Goal: Information Seeking & Learning: Learn about a topic

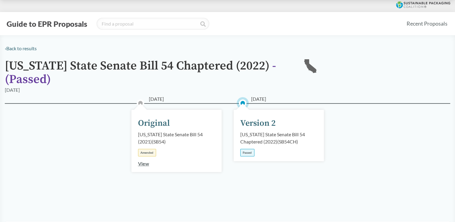
click at [256, 131] on div "[US_STATE] State Senate Bill 54 Chaptered (2022) ( SB54CH )" at bounding box center [279, 138] width 77 height 14
click at [255, 120] on div "Version 2" at bounding box center [259, 123] width 36 height 13
click at [252, 155] on div "Passed" at bounding box center [248, 153] width 14 height 8
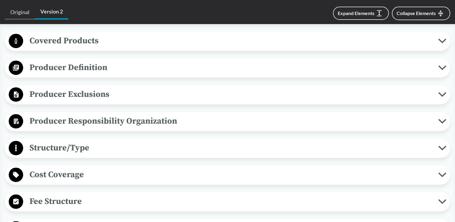
scroll to position [241, 0]
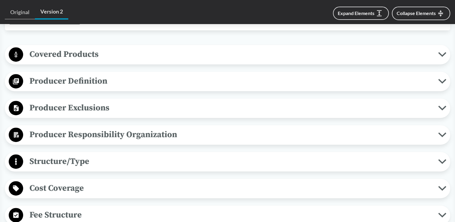
click at [71, 57] on span "Covered Products" at bounding box center [230, 55] width 415 height 14
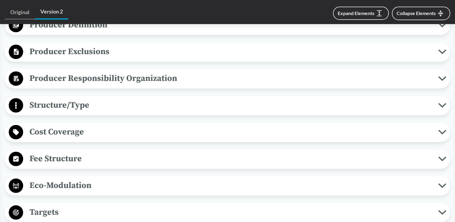
scroll to position [482, 0]
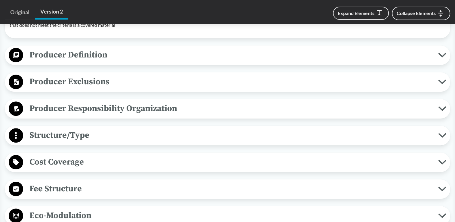
click at [86, 57] on span "Producer Definition" at bounding box center [230, 55] width 415 height 14
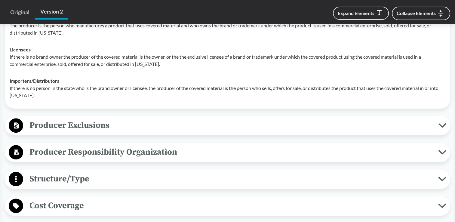
scroll to position [572, 0]
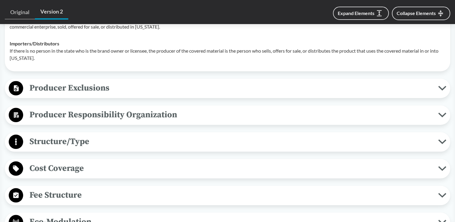
click at [86, 86] on span "Producer Exclusions" at bounding box center [230, 88] width 415 height 14
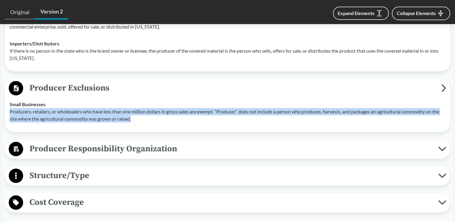
drag, startPoint x: 10, startPoint y: 112, endPoint x: 175, endPoint y: 119, distance: 165.1
click at [175, 119] on p "Producers, retailers, or wholesalers who have less than one million dollars in …" at bounding box center [228, 115] width 436 height 14
copy p "Producers, retailers, or wholesalers who have less than one million dollars in …"
click at [56, 149] on span "Producer Responsibility Organization" at bounding box center [230, 149] width 415 height 14
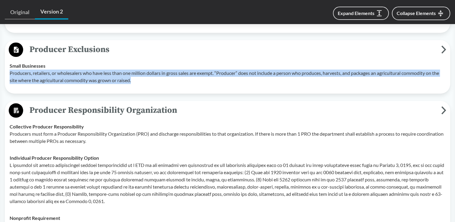
scroll to position [662, 0]
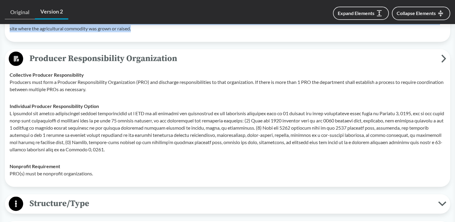
click at [7, 51] on button "Producer Responsibility Organization" at bounding box center [228, 58] width 442 height 15
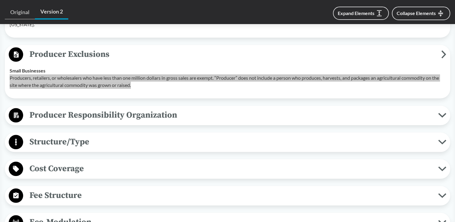
scroll to position [602, 0]
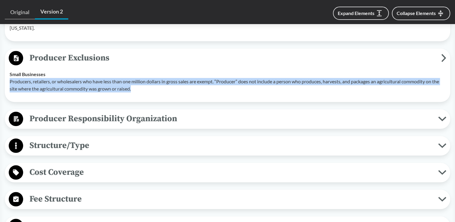
click at [144, 118] on span "Producer Responsibility Organization" at bounding box center [230, 119] width 415 height 14
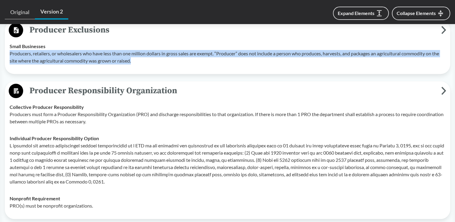
scroll to position [662, 0]
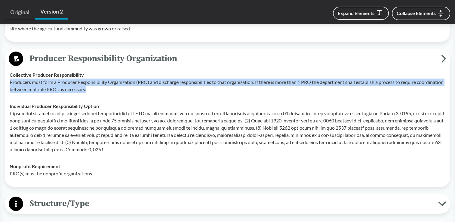
drag, startPoint x: 10, startPoint y: 82, endPoint x: 147, endPoint y: 92, distance: 137.9
click at [147, 92] on p "Producers must form a Producer Responsibility Organization (PRO) and discharge …" at bounding box center [228, 86] width 436 height 14
copy p "Producers must form a Producer Responsibility Organization (PRO) and discharge …"
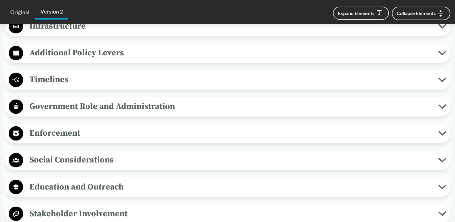
scroll to position [963, 0]
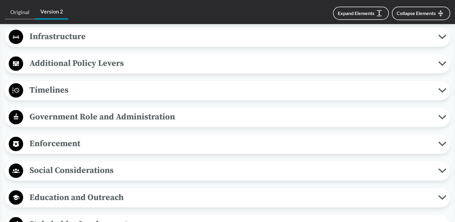
click at [58, 89] on span "Timelines" at bounding box center [230, 90] width 415 height 14
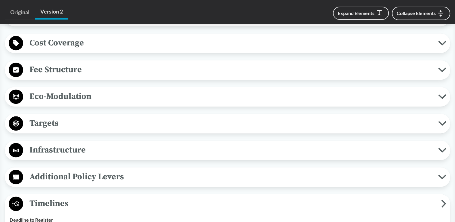
scroll to position [903, 0]
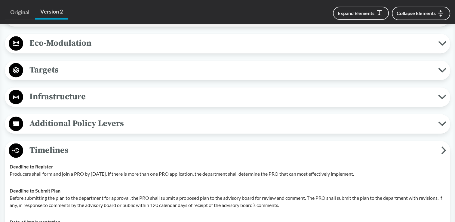
click at [84, 123] on span "Additional Policy Levers" at bounding box center [230, 124] width 415 height 14
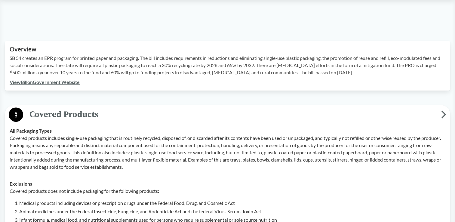
scroll to position [0, 0]
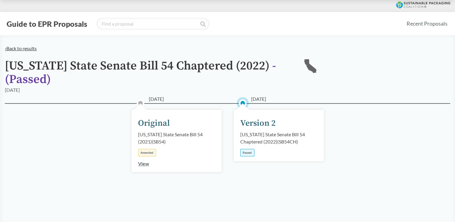
click at [26, 48] on link "‹ Back to results" at bounding box center [21, 48] width 32 height 6
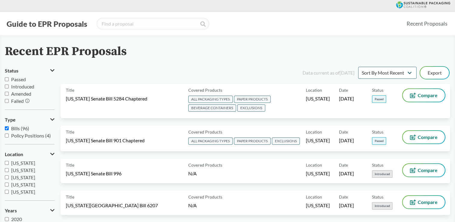
click at [27, 138] on span "Policy Positions (4)" at bounding box center [31, 136] width 40 height 6
click at [9, 138] on input "Policy Positions (4)" at bounding box center [7, 136] width 4 height 4
click at [27, 138] on span "Policy Positions (4)" at bounding box center [31, 136] width 40 height 6
click at [9, 138] on input "Policy Positions (4)" at bounding box center [7, 136] width 4 height 4
checkbox input "false"
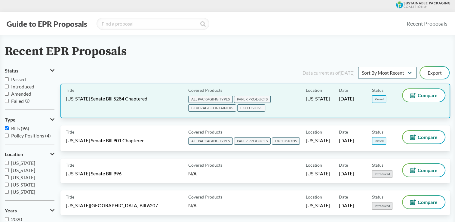
click at [154, 103] on div "Title [US_STATE] Senate Bill 5284 Chaptered" at bounding box center [126, 101] width 120 height 24
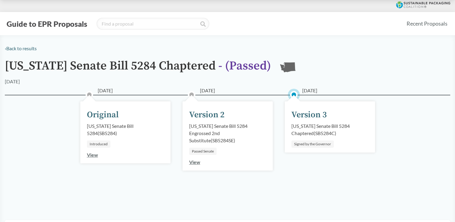
scroll to position [181, 0]
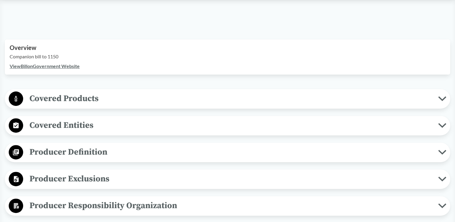
click at [64, 95] on span "Covered Products" at bounding box center [230, 99] width 415 height 14
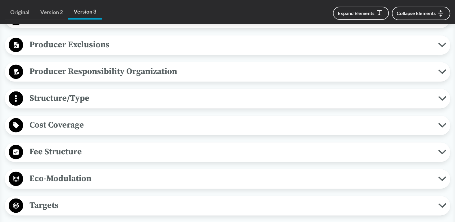
scroll to position [813, 0]
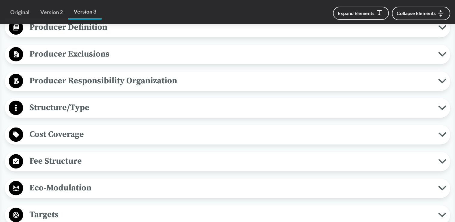
click at [122, 83] on span "Producer Responsibility Organization" at bounding box center [230, 81] width 415 height 14
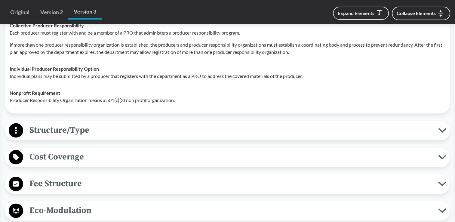
scroll to position [933, 0]
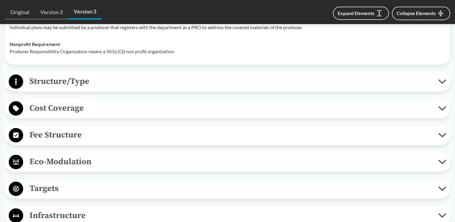
click at [109, 86] on span "Structure/Type" at bounding box center [230, 82] width 415 height 14
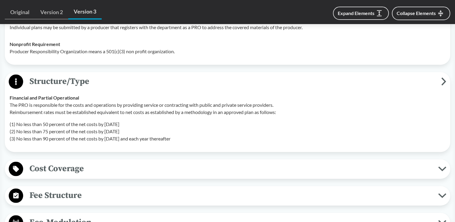
click at [108, 86] on span "Structure/Type" at bounding box center [232, 82] width 418 height 14
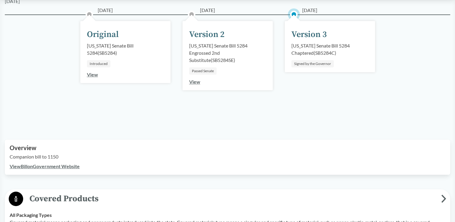
scroll to position [0, 0]
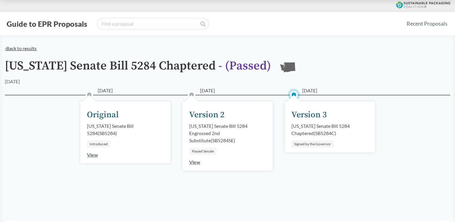
click at [23, 50] on link "‹ Back to results" at bounding box center [21, 48] width 32 height 6
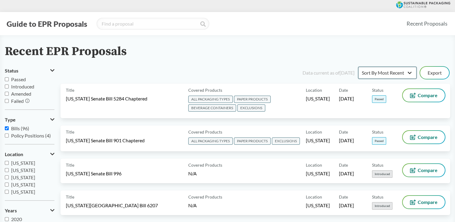
click at [387, 69] on select "Sort By Most Recent Sort By Status" at bounding box center [388, 73] width 58 height 12
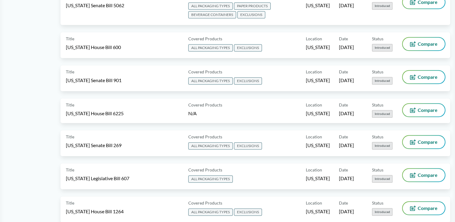
scroll to position [421, 0]
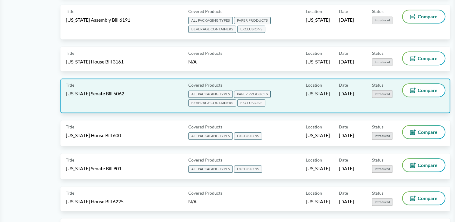
click at [114, 99] on div "Title [US_STATE] Senate Bill 5062" at bounding box center [126, 96] width 120 height 24
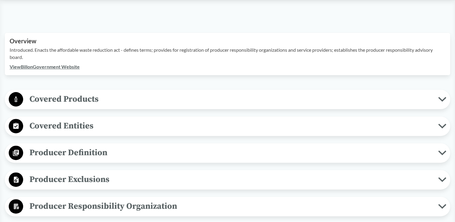
scroll to position [151, 0]
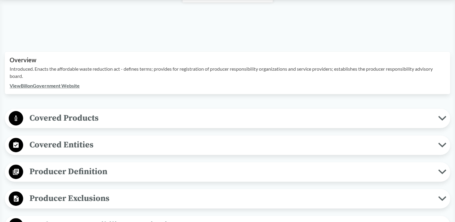
click at [91, 111] on span "Covered Products" at bounding box center [230, 118] width 415 height 14
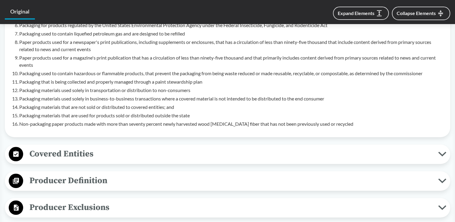
scroll to position [452, 0]
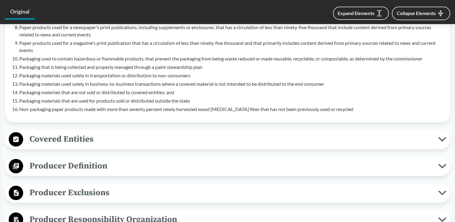
click at [68, 133] on span "Covered Entities" at bounding box center [230, 139] width 415 height 14
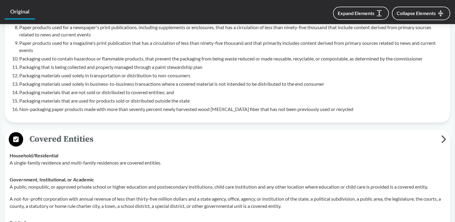
click at [95, 132] on span "Covered Entities" at bounding box center [232, 139] width 418 height 14
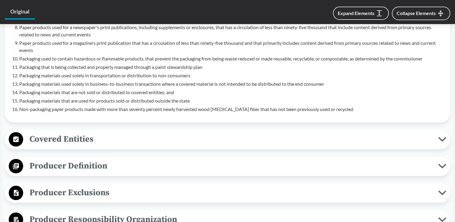
click at [93, 132] on span "Covered Entities" at bounding box center [230, 139] width 415 height 14
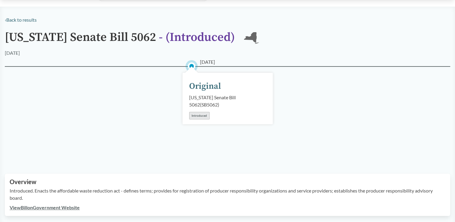
scroll to position [0, 0]
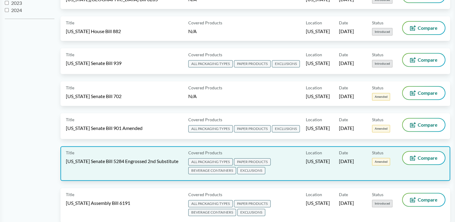
scroll to position [301, 0]
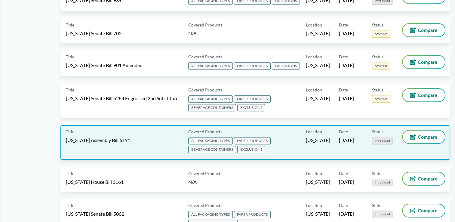
click at [98, 141] on div "Title [US_STATE] Assembly Bill 6191" at bounding box center [126, 143] width 120 height 24
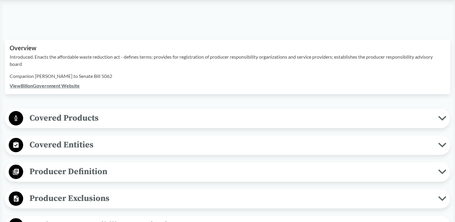
scroll to position [181, 0]
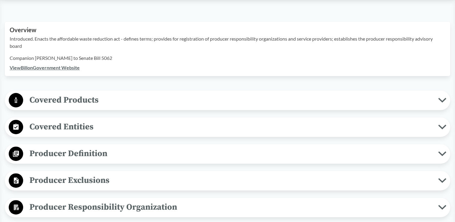
click at [94, 99] on span "Covered Products" at bounding box center [230, 100] width 415 height 14
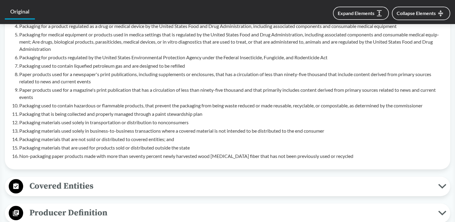
scroll to position [482, 0]
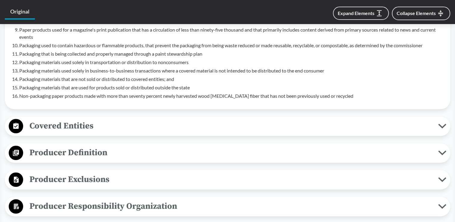
click at [73, 124] on span "Covered Entities" at bounding box center [230, 126] width 415 height 14
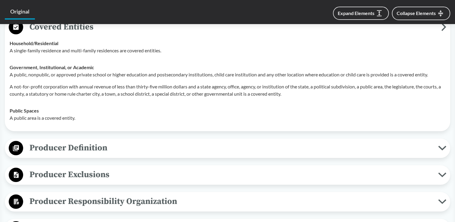
scroll to position [572, 0]
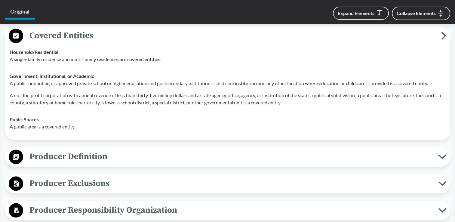
click at [79, 154] on span "Producer Definition" at bounding box center [230, 157] width 415 height 14
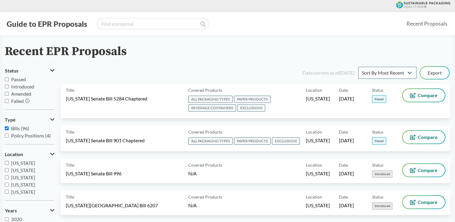
click at [7, 79] on input "Passed" at bounding box center [7, 79] width 4 height 4
checkbox input "true"
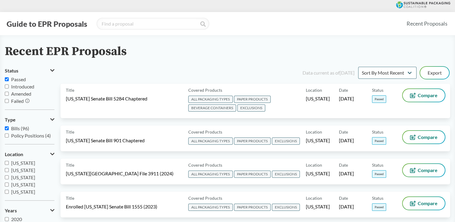
click at [7, 86] on input "Introduced" at bounding box center [7, 87] width 4 height 4
checkbox input "true"
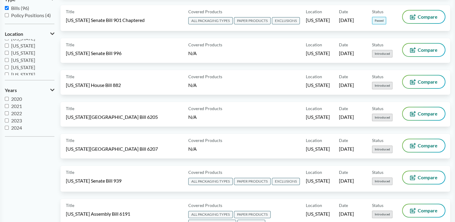
scroll to position [130, 0]
click at [8, 72] on input "[GEOGRAPHIC_DATA]" at bounding box center [7, 72] width 4 height 4
checkbox input "true"
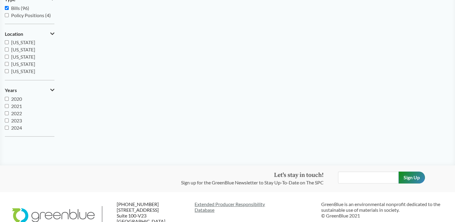
scroll to position [90, 0]
click at [11, 61] on span "[US_STATE]" at bounding box center [23, 61] width 24 height 6
click at [9, 61] on input "[US_STATE]" at bounding box center [7, 61] width 4 height 4
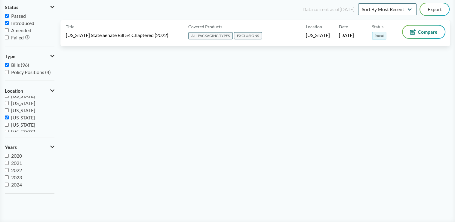
scroll to position [47, 0]
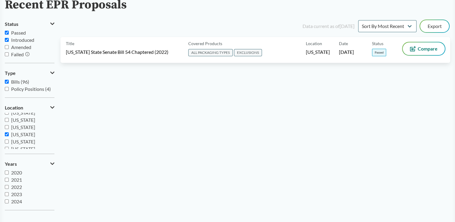
click at [7, 134] on input "[US_STATE]" at bounding box center [7, 134] width 4 height 4
checkbox input "false"
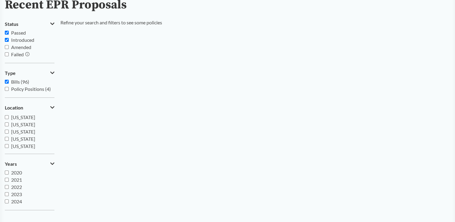
scroll to position [0, 0]
click at [8, 116] on input "[US_STATE]" at bounding box center [7, 116] width 4 height 4
checkbox input "true"
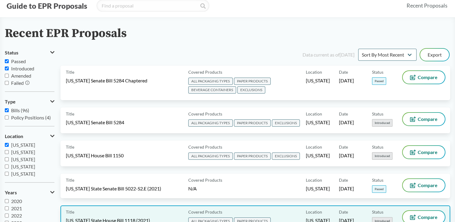
scroll to position [18, 0]
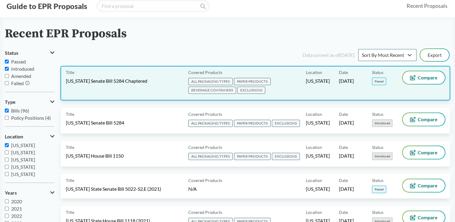
drag, startPoint x: 141, startPoint y: 92, endPoint x: 112, endPoint y: 88, distance: 29.2
click at [112, 88] on div "Title [US_STATE] Senate Bill 5284 Chaptered" at bounding box center [126, 83] width 120 height 24
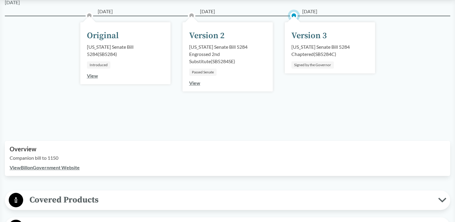
scroll to position [151, 0]
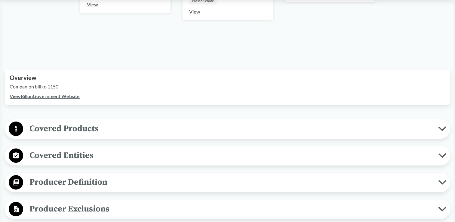
drag, startPoint x: 104, startPoint y: 127, endPoint x: 98, endPoint y: 142, distance: 16.0
click at [87, 154] on span "Covered Entities" at bounding box center [230, 156] width 415 height 14
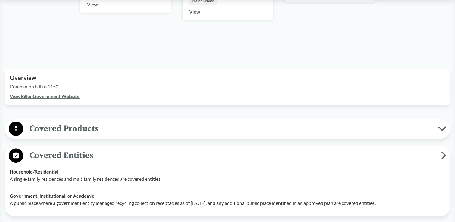
scroll to position [271, 0]
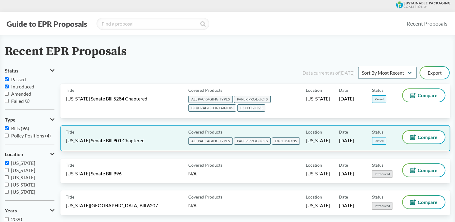
click at [101, 131] on div "Title [US_STATE] Senate Bill 901 Chaptered" at bounding box center [126, 138] width 120 height 15
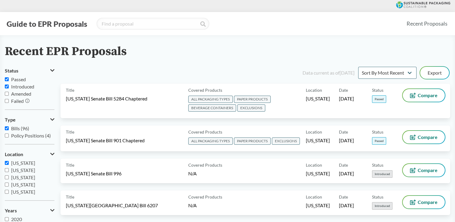
click at [6, 163] on input "[US_STATE]" at bounding box center [7, 163] width 4 height 4
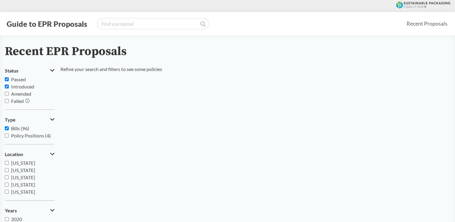
click at [6, 163] on input "[US_STATE]" at bounding box center [7, 163] width 4 height 4
checkbox input "true"
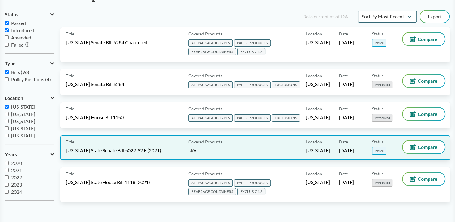
scroll to position [60, 0]
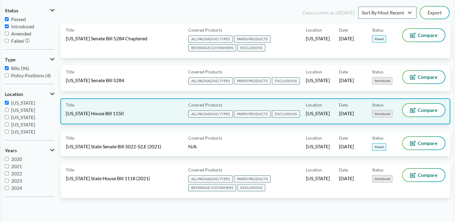
drag, startPoint x: 117, startPoint y: 120, endPoint x: 92, endPoint y: 114, distance: 25.6
click at [92, 114] on span "[US_STATE] House Bill 1150" at bounding box center [95, 113] width 58 height 7
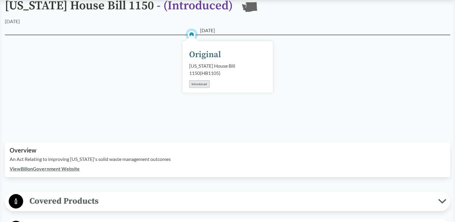
scroll to position [211, 0]
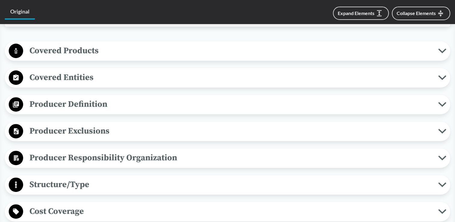
click at [67, 78] on span "Covered Entities" at bounding box center [230, 78] width 415 height 14
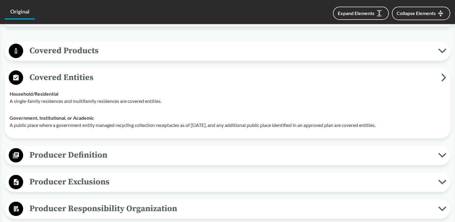
click at [71, 153] on span "Producer Definition" at bounding box center [230, 155] width 415 height 14
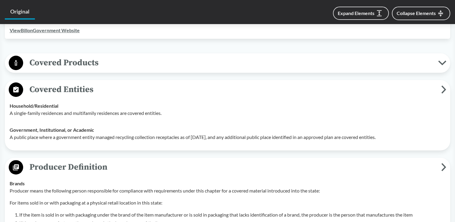
scroll to position [151, 0]
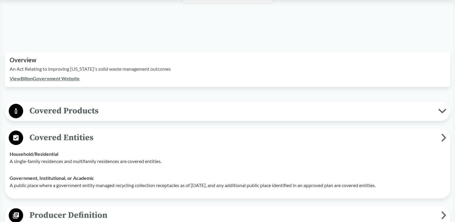
click at [74, 109] on span "Covered Products" at bounding box center [230, 111] width 415 height 14
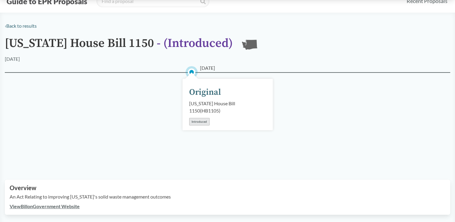
scroll to position [0, 0]
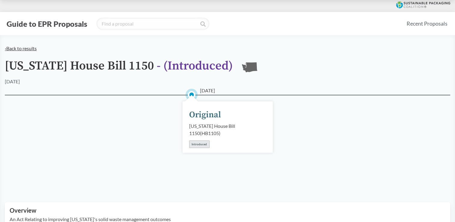
click at [18, 50] on link "‹ Back to results" at bounding box center [21, 48] width 32 height 6
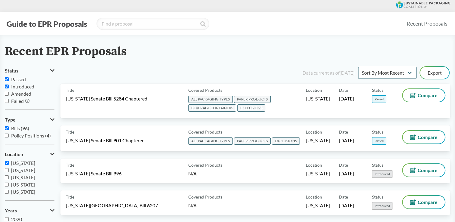
click at [7, 163] on input "[US_STATE]" at bounding box center [7, 163] width 4 height 4
checkbox input "false"
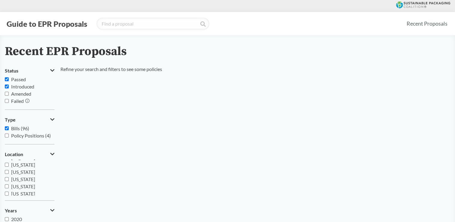
scroll to position [22, 0]
click at [14, 179] on span "[US_STATE]" at bounding box center [23, 178] width 24 height 6
click at [9, 179] on input "[US_STATE]" at bounding box center [7, 178] width 4 height 4
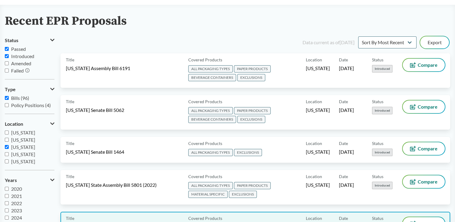
scroll to position [30, 0]
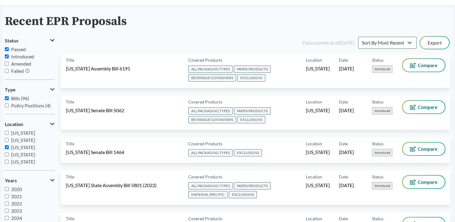
click at [8, 148] on input "[US_STATE]" at bounding box center [7, 147] width 4 height 4
checkbox input "false"
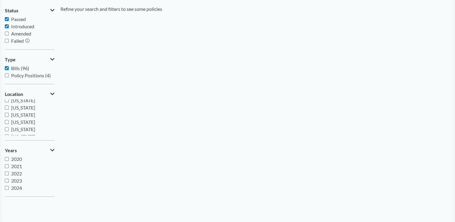
scroll to position [0, 0]
click at [20, 111] on span "[US_STATE]" at bounding box center [23, 110] width 24 height 6
click at [9, 111] on input "[US_STATE]" at bounding box center [7, 110] width 4 height 4
checkbox input "true"
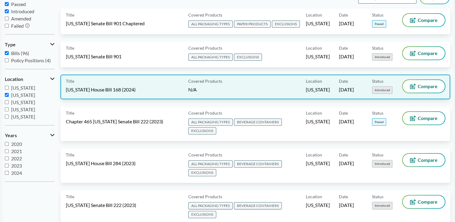
scroll to position [59, 0]
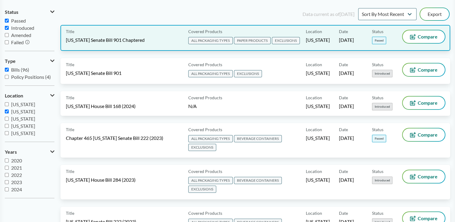
click at [131, 42] on span "[US_STATE] Senate Bill 901 Chaptered" at bounding box center [105, 40] width 79 height 7
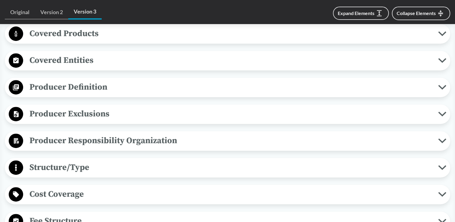
scroll to position [241, 0]
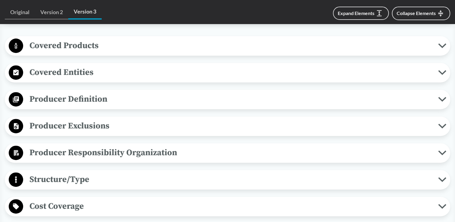
click at [109, 45] on span "Covered Products" at bounding box center [230, 46] width 415 height 14
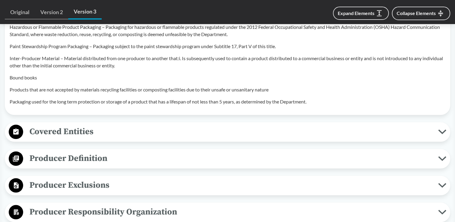
scroll to position [662, 0]
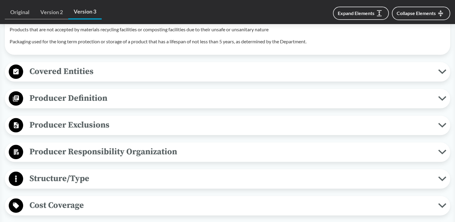
click at [104, 76] on span "Covered Entities" at bounding box center [230, 72] width 415 height 14
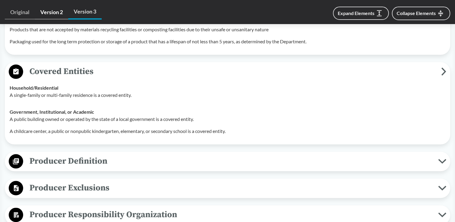
click at [51, 12] on link "Version 2" at bounding box center [51, 12] width 33 height 14
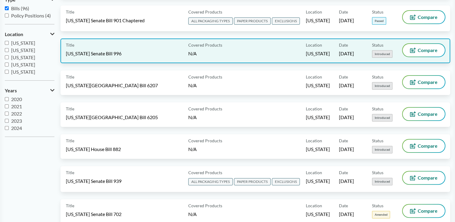
scroll to position [120, 0]
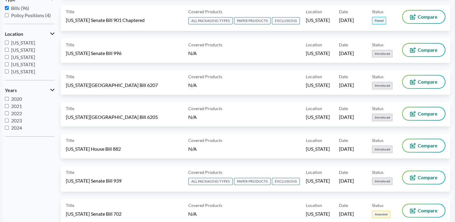
click at [7, 49] on input "[US_STATE]" at bounding box center [7, 50] width 4 height 4
checkbox input "true"
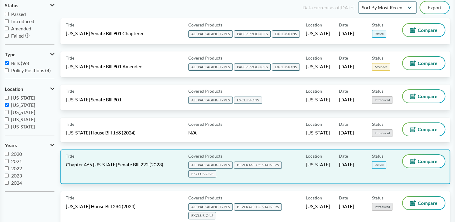
scroll to position [60, 0]
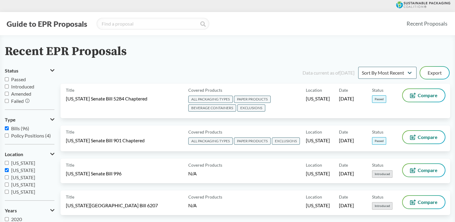
click at [6, 170] on input "[US_STATE]" at bounding box center [7, 170] width 4 height 4
checkbox input "true"
click at [7, 166] on label "[US_STATE]" at bounding box center [30, 163] width 50 height 7
click at [7, 165] on input "[US_STATE]" at bounding box center [7, 163] width 4 height 4
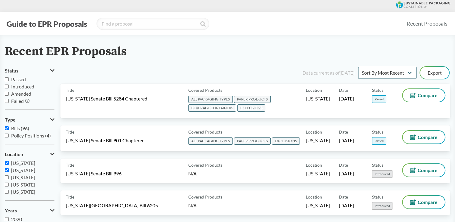
checkbox input "true"
click at [6, 169] on input "[US_STATE]" at bounding box center [7, 170] width 4 height 4
checkbox input "false"
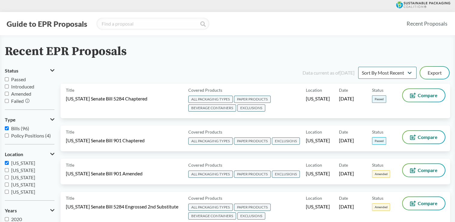
click at [6, 162] on input "[US_STATE]" at bounding box center [7, 163] width 4 height 4
checkbox input "false"
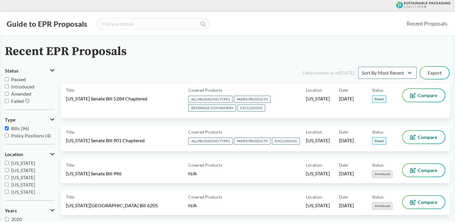
click at [6, 170] on input "[US_STATE]" at bounding box center [7, 170] width 4 height 4
checkbox input "true"
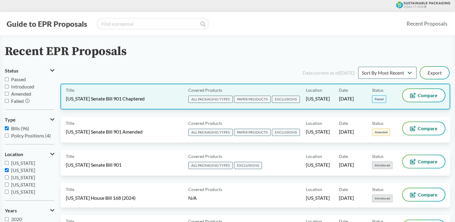
click at [128, 99] on span "[US_STATE] Senate Bill 901 Chaptered" at bounding box center [105, 98] width 79 height 7
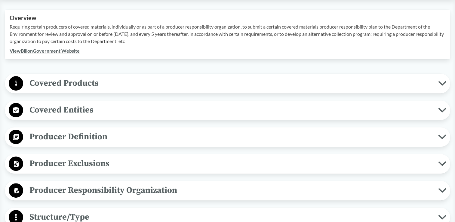
scroll to position [211, 0]
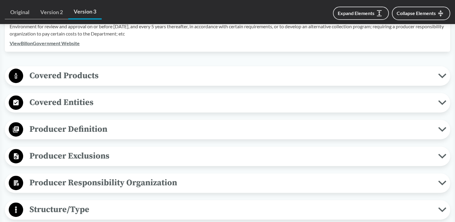
click at [90, 75] on span "Covered Products" at bounding box center [230, 76] width 415 height 14
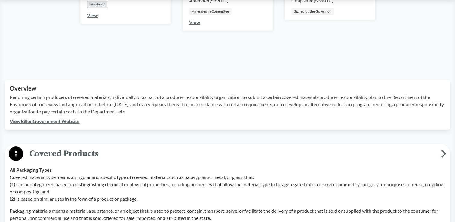
scroll to position [120, 0]
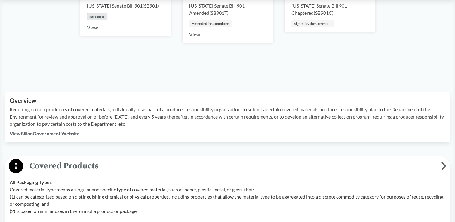
click at [63, 160] on span "Covered Products" at bounding box center [232, 166] width 418 height 14
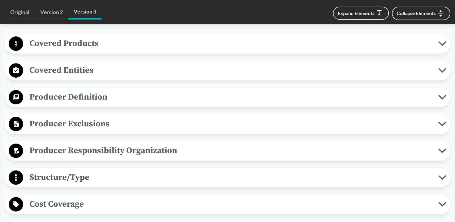
scroll to position [241, 0]
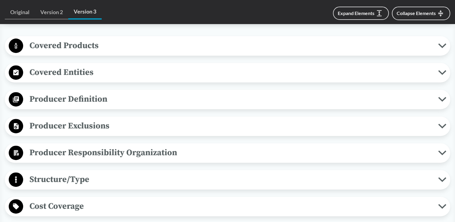
click at [81, 75] on span "Covered Entities" at bounding box center [230, 73] width 415 height 14
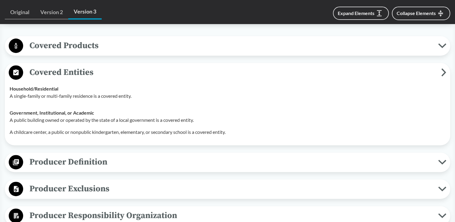
click at [81, 75] on span "Covered Entities" at bounding box center [232, 73] width 418 height 14
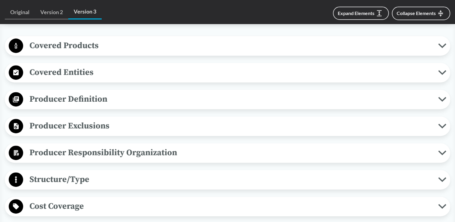
click at [78, 98] on span "Producer Definition" at bounding box center [230, 99] width 415 height 14
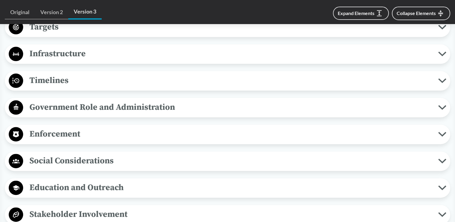
scroll to position [722, 0]
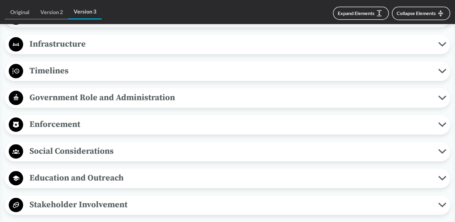
click at [60, 68] on span "Timelines" at bounding box center [230, 71] width 415 height 14
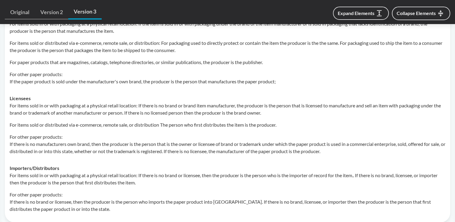
scroll to position [241, 0]
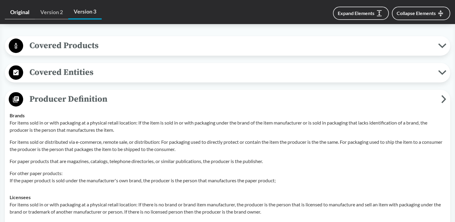
click at [22, 11] on link "Original" at bounding box center [20, 12] width 30 height 14
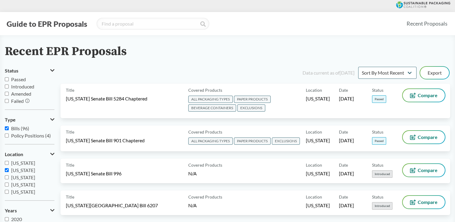
click at [7, 171] on input "[US_STATE]" at bounding box center [7, 170] width 4 height 4
checkbox input "true"
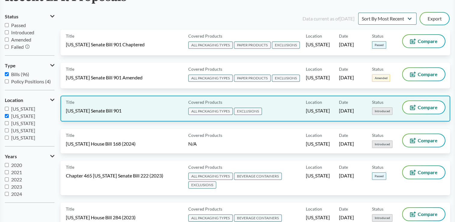
scroll to position [90, 0]
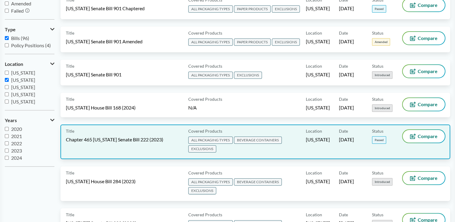
click at [164, 143] on div "Title Chapter 465 [US_STATE] Senate Bill 222 (2023)" at bounding box center [126, 142] width 120 height 24
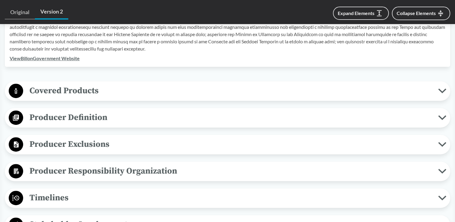
scroll to position [271, 0]
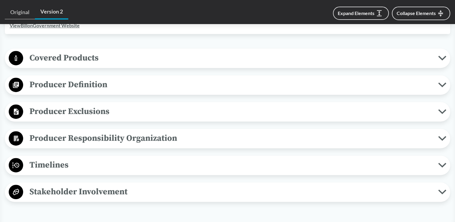
click at [69, 59] on span "Covered Products" at bounding box center [230, 58] width 415 height 14
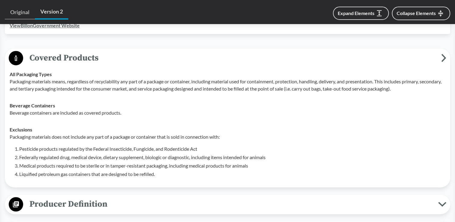
click at [70, 60] on span "Covered Products" at bounding box center [232, 58] width 418 height 14
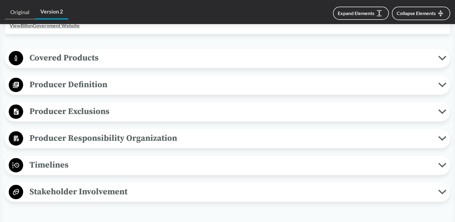
click at [74, 64] on span "Covered Products" at bounding box center [230, 58] width 415 height 14
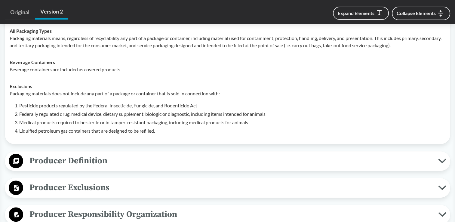
scroll to position [331, 0]
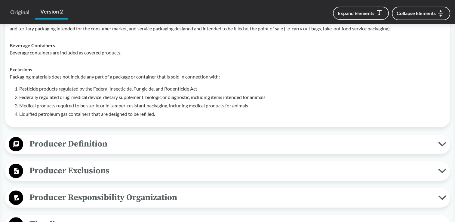
click at [93, 140] on span "Producer Definition" at bounding box center [230, 144] width 415 height 14
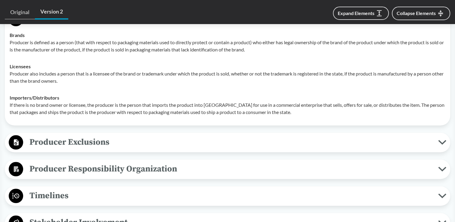
scroll to position [512, 0]
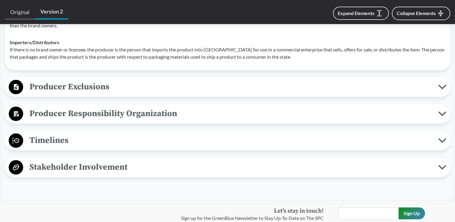
click at [78, 114] on span "Producer Responsibility Organization" at bounding box center [230, 114] width 415 height 14
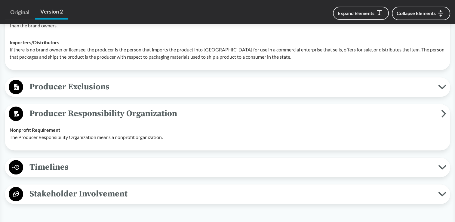
click at [76, 161] on span "Timelines" at bounding box center [230, 167] width 415 height 14
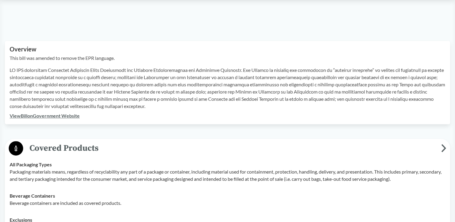
scroll to position [0, 0]
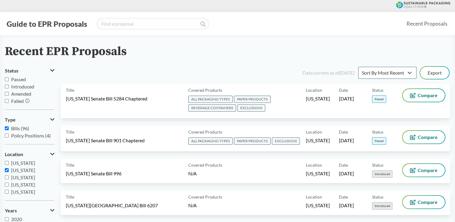
click at [6, 170] on input "[US_STATE]" at bounding box center [7, 170] width 4 height 4
checkbox input "false"
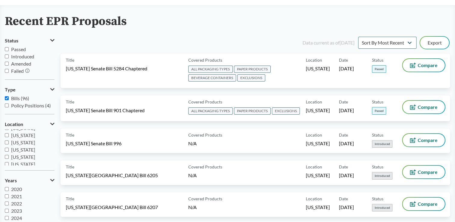
scroll to position [130, 0]
click at [15, 154] on span "[US_STATE]" at bounding box center [23, 155] width 24 height 6
click at [9, 154] on input "[US_STATE]" at bounding box center [7, 155] width 4 height 4
checkbox input "true"
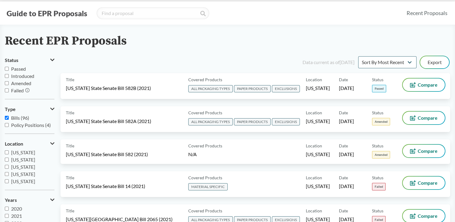
scroll to position [0, 0]
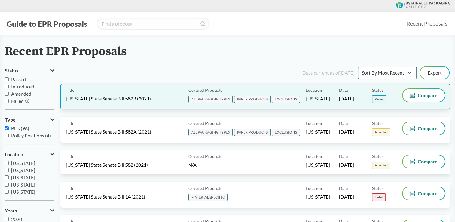
click at [139, 103] on div "Title [US_STATE] State Senate Bill 582B (2021)" at bounding box center [126, 96] width 120 height 15
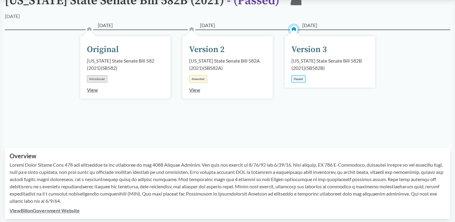
scroll to position [60, 0]
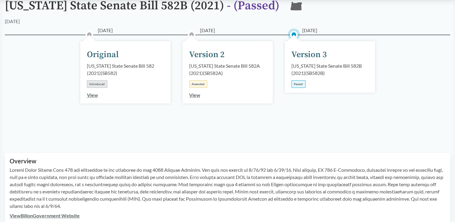
click at [315, 67] on div "[US_STATE] State Senate Bill 582B (2021) ( SB582B )" at bounding box center [330, 69] width 77 height 14
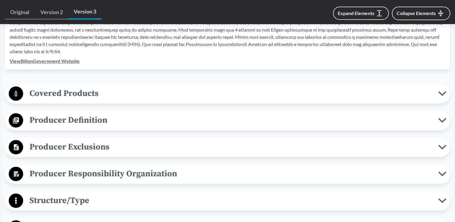
scroll to position [241, 0]
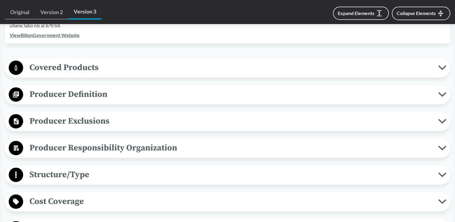
click at [59, 67] on span "Covered Products" at bounding box center [230, 68] width 415 height 14
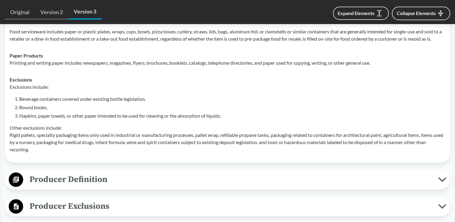
scroll to position [391, 0]
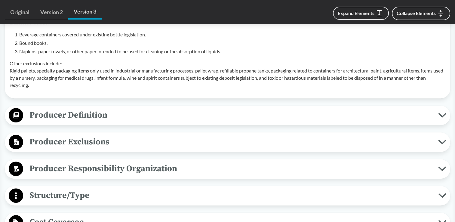
click at [85, 121] on span "Producer Definition" at bounding box center [230, 115] width 415 height 14
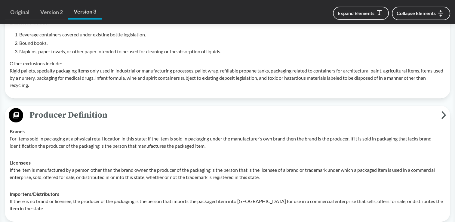
scroll to position [421, 0]
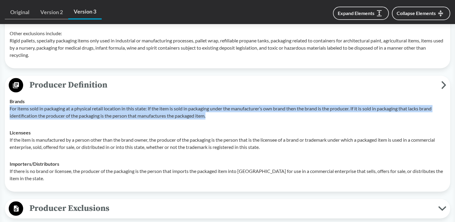
drag, startPoint x: 10, startPoint y: 116, endPoint x: 223, endPoint y: 126, distance: 213.4
click at [223, 120] on p "For items sold in packaging at a physical retail location in this state: If the…" at bounding box center [228, 112] width 436 height 14
drag, startPoint x: 223, startPoint y: 126, endPoint x: 167, endPoint y: 121, distance: 55.9
copy p "For items sold in packaging at a physical retail location in this state: If the…"
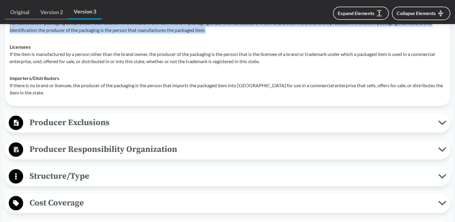
scroll to position [572, 0]
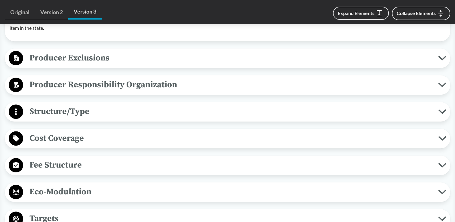
click at [53, 65] on span "Producer Exclusions" at bounding box center [230, 58] width 415 height 14
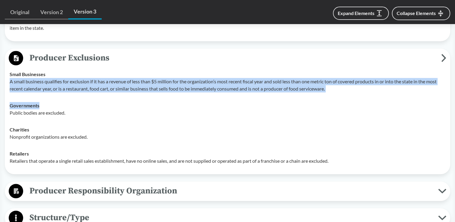
drag, startPoint x: 10, startPoint y: 88, endPoint x: 353, endPoint y: 104, distance: 343.2
click at [353, 104] on tbody "Small Businesses A small business qualifies for exclusion if it has a revenue o…" at bounding box center [228, 118] width 442 height 104
drag, startPoint x: 253, startPoint y: 114, endPoint x: 179, endPoint y: 98, distance: 75.1
click at [253, 114] on div "Governments Public bodies are excluded." at bounding box center [228, 109] width 436 height 14
click at [21, 92] on p "A small business qualifies for exclusion if it has a revenue of less than $5 mi…" at bounding box center [228, 85] width 436 height 14
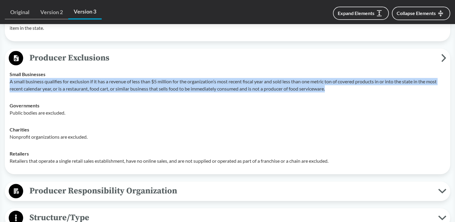
drag, startPoint x: 14, startPoint y: 89, endPoint x: 332, endPoint y: 98, distance: 318.3
click at [332, 92] on p "A small business qualifies for exclusion if it has a revenue of less than $5 mi…" at bounding box center [228, 85] width 436 height 14
drag, startPoint x: 332, startPoint y: 98, endPoint x: 262, endPoint y: 93, distance: 70.3
copy p "A small business qualifies for exclusion if it has a revenue of less than $5 mi…"
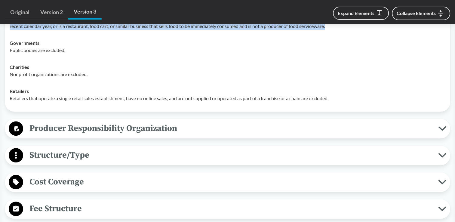
scroll to position [692, 0]
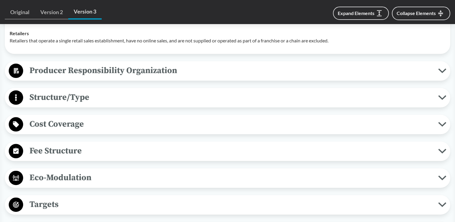
click at [130, 77] on span "Producer Responsibility Organization" at bounding box center [230, 71] width 415 height 14
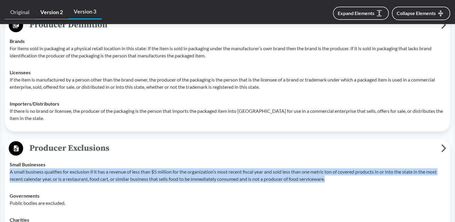
scroll to position [482, 0]
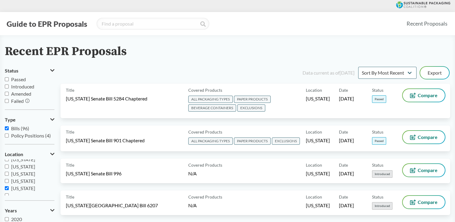
scroll to position [130, 0]
click at [6, 186] on input "[US_STATE]" at bounding box center [7, 185] width 4 height 4
click at [6, 185] on input "[US_STATE]" at bounding box center [7, 185] width 4 height 4
click at [5, 184] on input "[US_STATE]" at bounding box center [7, 185] width 4 height 4
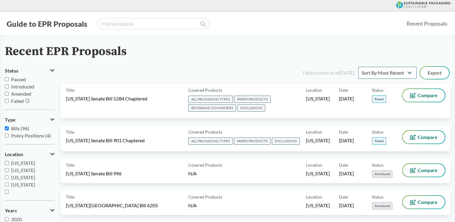
checkbox input "true"
click at [8, 176] on input "[US_STATE]" at bounding box center [7, 178] width 4 height 4
checkbox input "true"
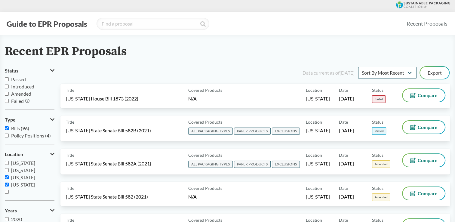
click at [7, 184] on input "[US_STATE]" at bounding box center [7, 185] width 4 height 4
checkbox input "false"
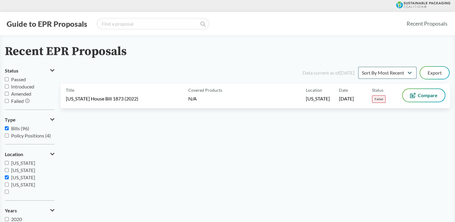
click at [7, 176] on input "[US_STATE]" at bounding box center [7, 178] width 4 height 4
checkbox input "false"
click at [7, 185] on input "[US_STATE]" at bounding box center [7, 185] width 4 height 4
checkbox input "true"
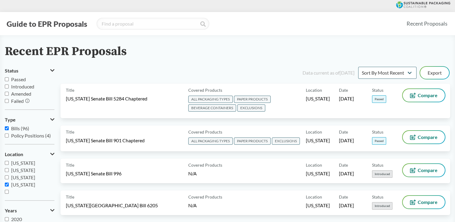
click at [7, 134] on input "Policy Positions (4)" at bounding box center [7, 136] width 4 height 4
checkbox input "true"
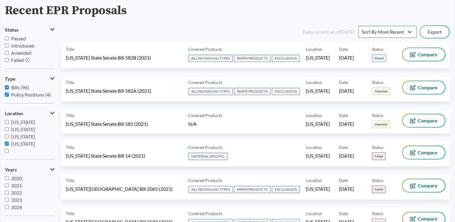
scroll to position [30, 0]
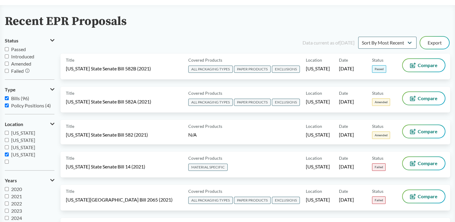
click at [6, 156] on input "[US_STATE]" at bounding box center [7, 155] width 4 height 4
checkbox input "false"
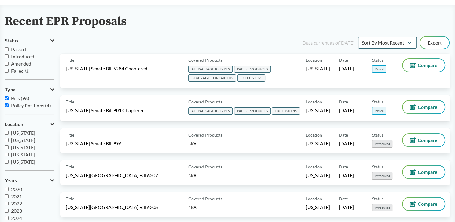
scroll to position [90, 0]
click at [8, 157] on input "[US_STATE]" at bounding box center [7, 158] width 4 height 4
checkbox input "true"
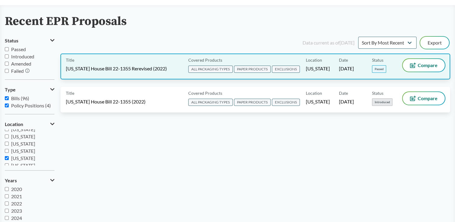
click at [136, 62] on div "Title [US_STATE] House Bill 22-1355 Rerevised (2022)" at bounding box center [126, 66] width 120 height 15
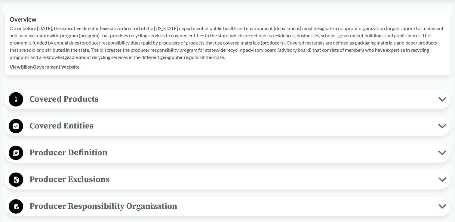
click at [64, 100] on span "Covered Products" at bounding box center [230, 99] width 415 height 14
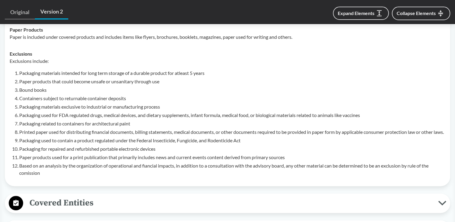
scroll to position [391, 0]
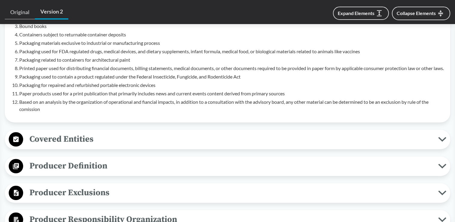
click at [46, 144] on span "Covered Entities" at bounding box center [230, 139] width 415 height 14
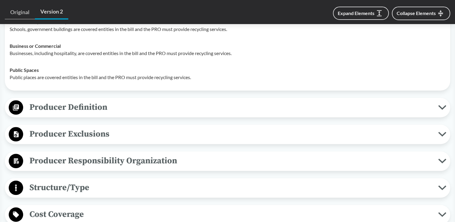
scroll to position [542, 0]
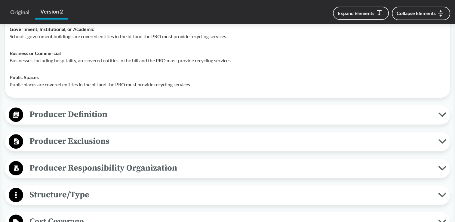
click at [58, 116] on span "Producer Definition" at bounding box center [230, 115] width 415 height 14
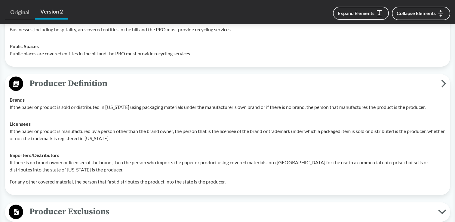
scroll to position [602, 0]
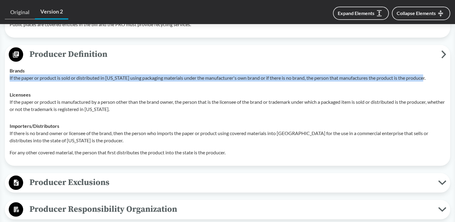
drag, startPoint x: 10, startPoint y: 86, endPoint x: 433, endPoint y: 89, distance: 423.3
click at [433, 86] on td "Brands If the paper or product is sold or distributed in [US_STATE] using packa…" at bounding box center [228, 74] width 442 height 24
copy p "If the paper or product is sold or distributed in [US_STATE] using packaging ma…"
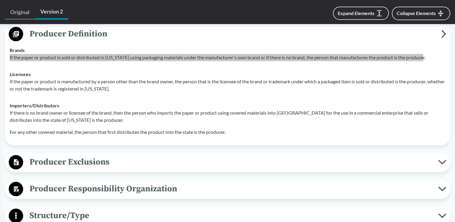
scroll to position [692, 0]
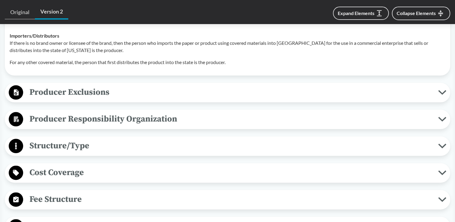
click at [116, 99] on span "Producer Exclusions" at bounding box center [230, 92] width 415 height 14
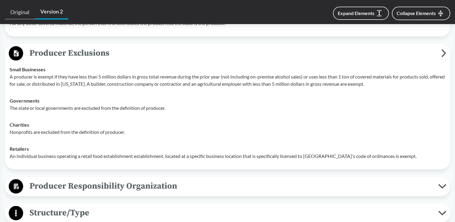
scroll to position [722, 0]
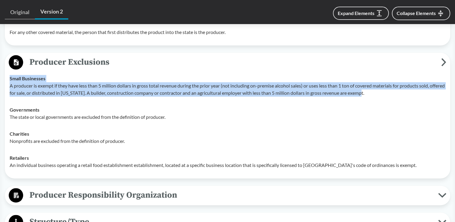
drag, startPoint x: 9, startPoint y: 84, endPoint x: 397, endPoint y: 104, distance: 388.3
click at [397, 101] on td "Small Businesses A producer is exempt if they have less than 5 million dollars …" at bounding box center [228, 85] width 442 height 31
drag, startPoint x: 397, startPoint y: 104, endPoint x: 354, endPoint y: 98, distance: 43.1
copy div "Small Businesses A producer is exempt if they have less than 5 million dollars …"
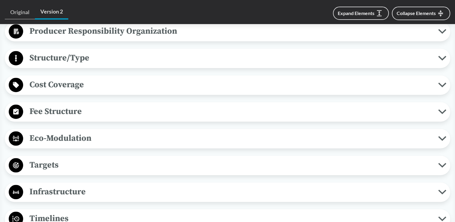
scroll to position [873, 0]
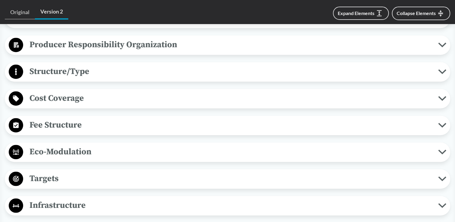
click at [82, 51] on span "Producer Responsibility Organization" at bounding box center [230, 45] width 415 height 14
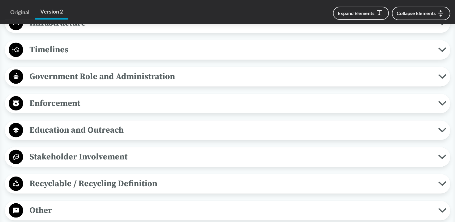
scroll to position [1084, 0]
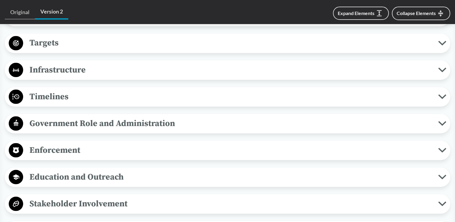
click at [61, 103] on span "Timelines" at bounding box center [230, 97] width 415 height 14
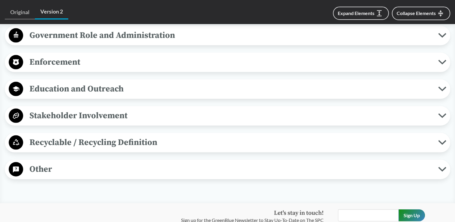
scroll to position [1264, 0]
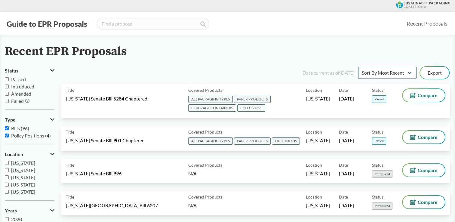
scroll to position [90, 0]
click at [6, 188] on input "[US_STATE]" at bounding box center [7, 188] width 4 height 4
checkbox input "false"
click at [7, 166] on input "[US_STATE]" at bounding box center [7, 167] width 4 height 4
click at [8, 167] on input "[US_STATE]" at bounding box center [7, 167] width 4 height 4
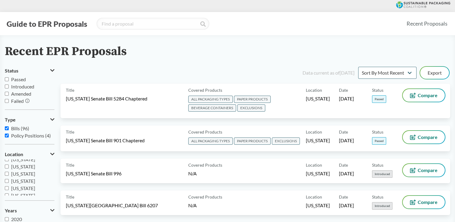
click at [8, 167] on input "[US_STATE]" at bounding box center [7, 167] width 4 height 4
checkbox input "true"
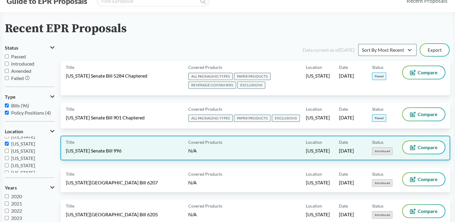
scroll to position [0, 0]
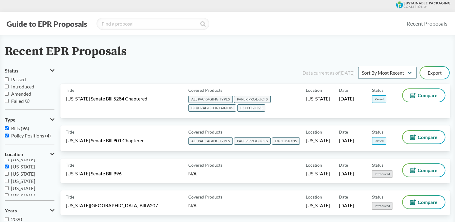
click at [5, 173] on input "[US_STATE]" at bounding box center [7, 174] width 4 height 4
checkbox input "true"
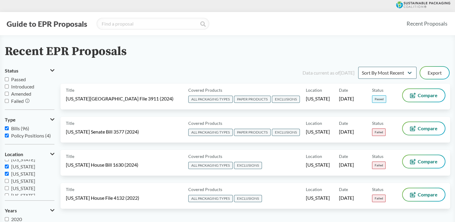
click at [7, 167] on input "[US_STATE]" at bounding box center [7, 167] width 4 height 4
checkbox input "false"
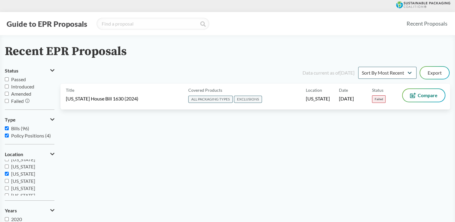
click at [6, 172] on input "[US_STATE]" at bounding box center [7, 174] width 4 height 4
checkbox input "false"
click at [7, 166] on input "[US_STATE]" at bounding box center [7, 167] width 4 height 4
checkbox input "true"
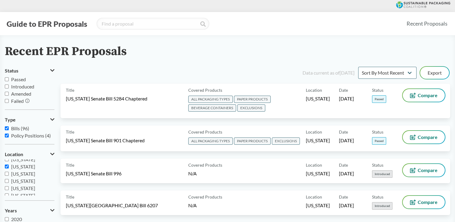
click at [8, 175] on input "[US_STATE]" at bounding box center [7, 174] width 4 height 4
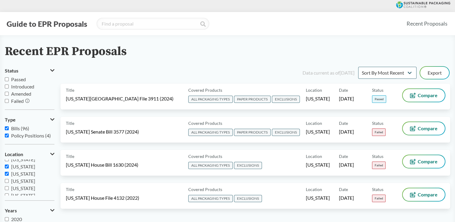
click at [7, 176] on label "[US_STATE]" at bounding box center [30, 173] width 50 height 7
click at [7, 176] on input "[US_STATE]" at bounding box center [7, 174] width 4 height 4
checkbox input "false"
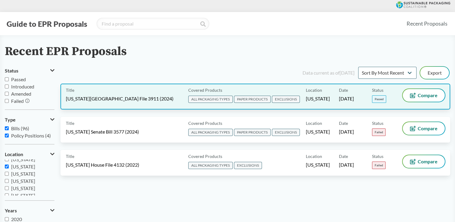
click at [142, 106] on div "Title [US_STATE] House File 3911 (2024) Covered Products ALL PACKAGING TYPES PA…" at bounding box center [256, 97] width 390 height 26
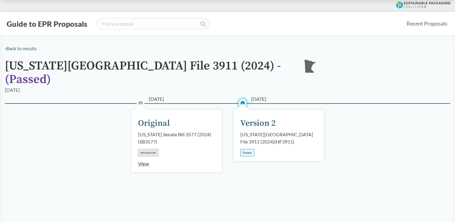
click at [271, 137] on div "[DATE] Version 2 [US_STATE][GEOGRAPHIC_DATA] File 3911 (2024) ( HF3911 ) Passed" at bounding box center [279, 135] width 90 height 51
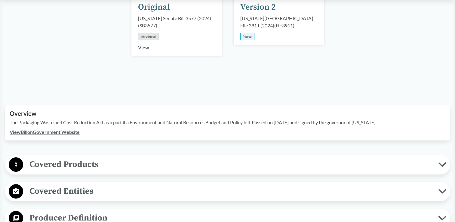
scroll to position [181, 0]
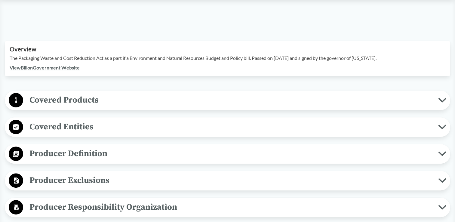
click at [85, 95] on span "Covered Products" at bounding box center [230, 100] width 415 height 14
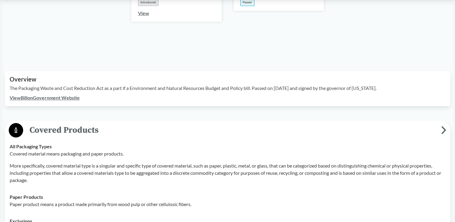
scroll to position [151, 0]
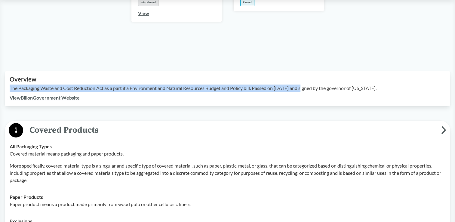
drag, startPoint x: 9, startPoint y: 79, endPoint x: 306, endPoint y: 82, distance: 297.1
click at [306, 82] on div "Overview The Packaging Waste and Cost Reduction Act as a part if a Environment …" at bounding box center [228, 88] width 446 height 35
drag, startPoint x: 306, startPoint y: 82, endPoint x: 281, endPoint y: 82, distance: 25.3
copy p "The Packaging Waste and Cost Reduction Act as a part if a Environment and Natur…"
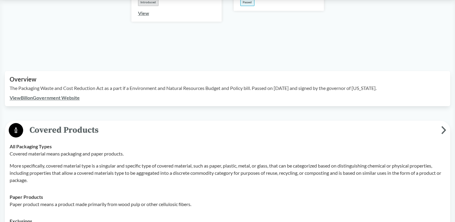
click at [338, 76] on div "Overview The Packaging Waste and Cost Reduction Act as a part if a Environment …" at bounding box center [228, 85] width 436 height 18
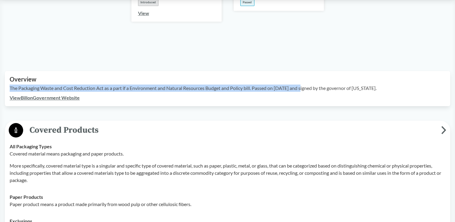
drag, startPoint x: 9, startPoint y: 80, endPoint x: 306, endPoint y: 79, distance: 296.8
click at [306, 79] on div "Overview The Packaging Waste and Cost Reduction Act as a part if a Environment …" at bounding box center [228, 88] width 446 height 35
drag, startPoint x: 306, startPoint y: 79, endPoint x: 294, endPoint y: 79, distance: 11.4
copy p "The Packaging Waste and Cost Reduction Act as a part if a Environment and Natur…"
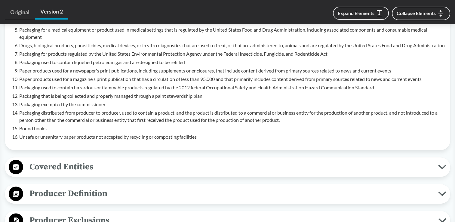
scroll to position [482, 0]
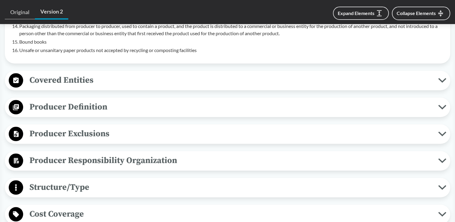
click at [121, 100] on span "Producer Definition" at bounding box center [230, 107] width 415 height 14
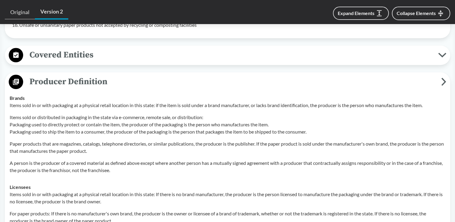
scroll to position [542, 0]
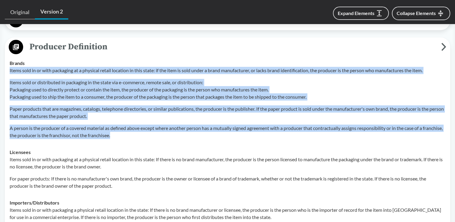
drag, startPoint x: 8, startPoint y: 69, endPoint x: 222, endPoint y: 133, distance: 223.6
click at [222, 133] on td "Brands Items sold in or with packaging at a physical retail location in this st…" at bounding box center [228, 99] width 442 height 89
copy div "Items sold in or with packaging at a physical retail location in this state: if…"
click at [169, 79] on p "Items sold or distributed in packaging in the state via e-commerce, remote sale…" at bounding box center [228, 90] width 436 height 22
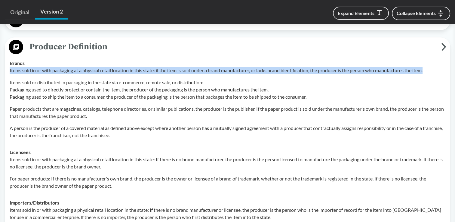
drag, startPoint x: 10, startPoint y: 69, endPoint x: 432, endPoint y: 70, distance: 422.7
click at [432, 70] on p "Items sold in or with packaging at a physical retail location in this state: if…" at bounding box center [228, 70] width 436 height 7
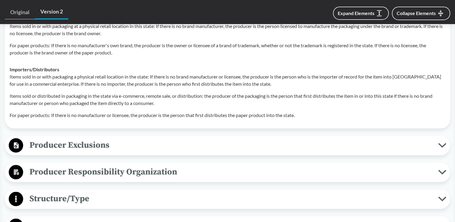
scroll to position [753, 0]
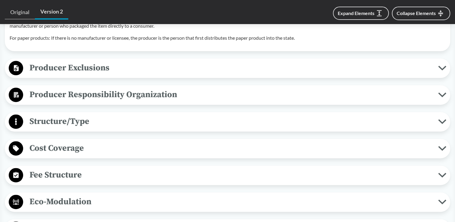
click at [76, 70] on span "Producer Exclusions" at bounding box center [230, 68] width 415 height 14
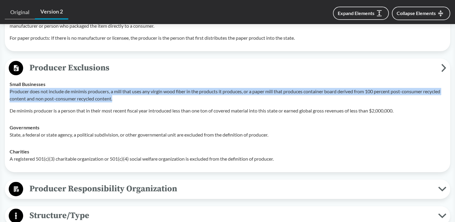
drag, startPoint x: 10, startPoint y: 90, endPoint x: 143, endPoint y: 97, distance: 133.2
click at [143, 97] on p "Producer does not include de minimis producers, a mill that uses any virgin woo…" at bounding box center [228, 95] width 436 height 14
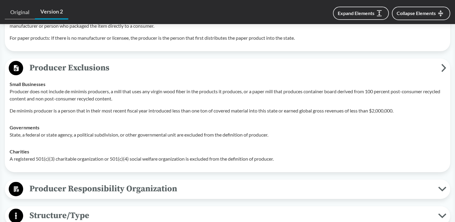
click at [52, 104] on div "Producer does not include de minimis producers, a mill that uses any virgin woo…" at bounding box center [228, 101] width 436 height 26
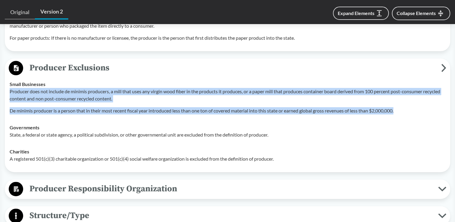
drag, startPoint x: 10, startPoint y: 91, endPoint x: 401, endPoint y: 113, distance: 391.7
click at [401, 113] on td "Small Businesses Producer does not include de minimis producers, a mill that us…" at bounding box center [228, 97] width 442 height 43
drag, startPoint x: 401, startPoint y: 113, endPoint x: 360, endPoint y: 109, distance: 40.9
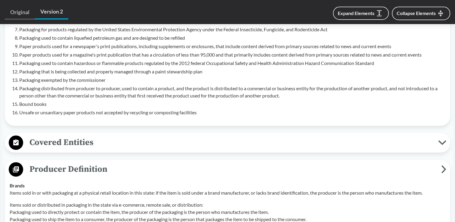
scroll to position [512, 0]
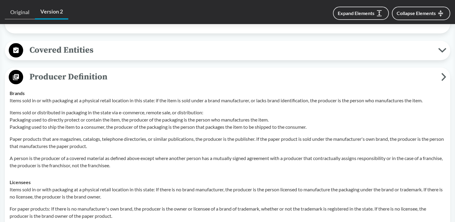
click at [92, 70] on span "Producer Definition" at bounding box center [232, 77] width 418 height 14
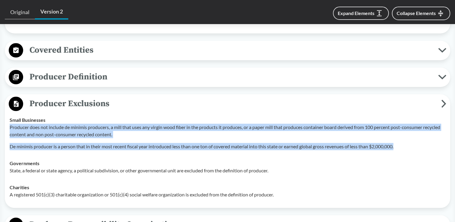
click at [117, 76] on span "Producer Definition" at bounding box center [230, 77] width 415 height 14
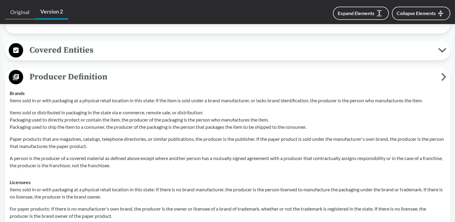
click at [111, 73] on span "Producer Definition" at bounding box center [232, 77] width 418 height 14
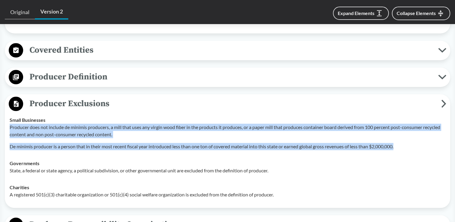
click at [87, 70] on span "Producer Definition" at bounding box center [230, 77] width 415 height 14
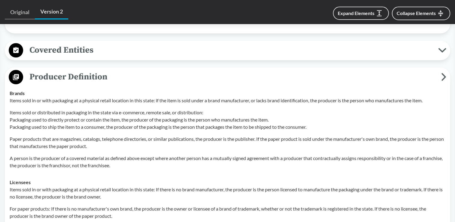
click at [85, 74] on span "Producer Definition" at bounding box center [232, 77] width 418 height 14
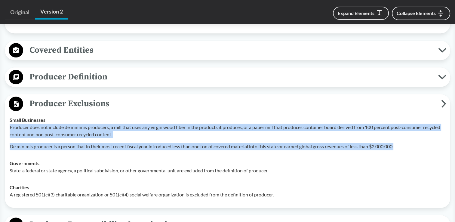
click at [84, 104] on span "Producer Exclusions" at bounding box center [232, 104] width 418 height 14
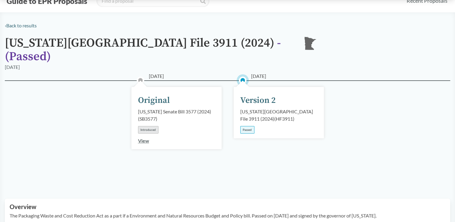
scroll to position [0, 0]
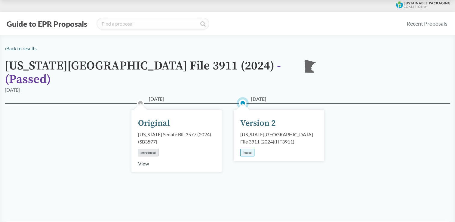
click at [17, 23] on button "Guide to EPR Proposals" at bounding box center [47, 24] width 84 height 10
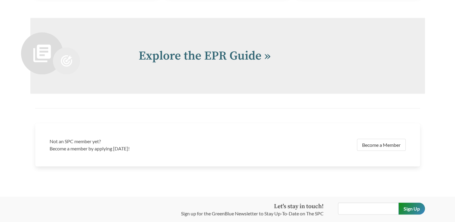
scroll to position [1294, 0]
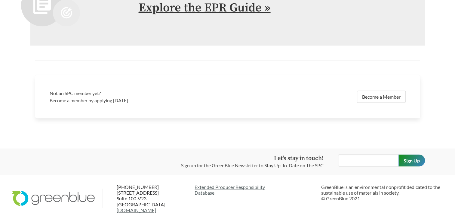
click at [245, 15] on link "Explore the EPR Guide »" at bounding box center [205, 7] width 132 height 15
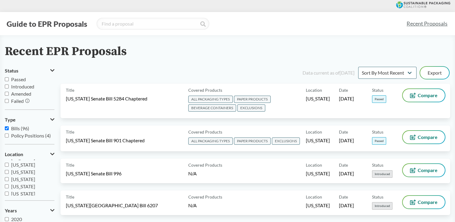
scroll to position [60, 0]
click at [14, 190] on span "[US_STATE]" at bounding box center [23, 190] width 24 height 6
click at [9, 190] on input "[US_STATE]" at bounding box center [7, 190] width 4 height 4
checkbox input "true"
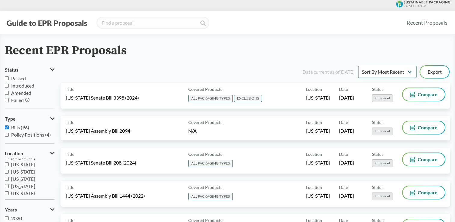
scroll to position [0, 0]
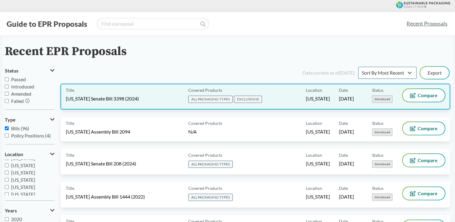
click at [146, 98] on div "Title [US_STATE] Senate Bill 3398 (2024)" at bounding box center [126, 96] width 120 height 15
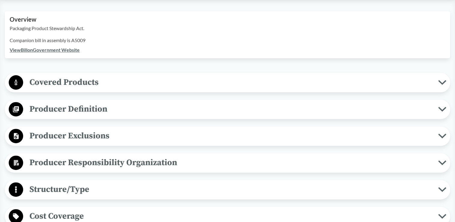
scroll to position [181, 0]
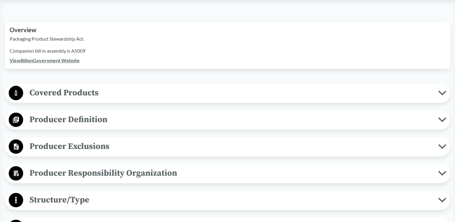
click at [72, 84] on div "Covered Products All Packaging Types Packaging product means any product or mat…" at bounding box center [228, 93] width 446 height 20
click at [76, 92] on span "Covered Products" at bounding box center [230, 93] width 415 height 14
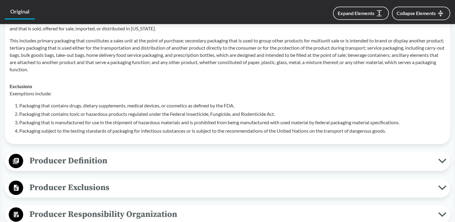
scroll to position [331, 0]
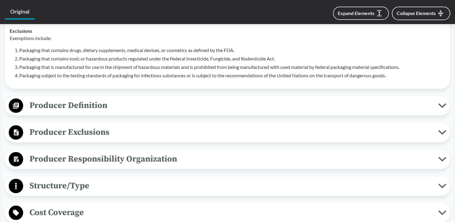
click at [106, 109] on span "Producer Definition" at bounding box center [230, 106] width 415 height 14
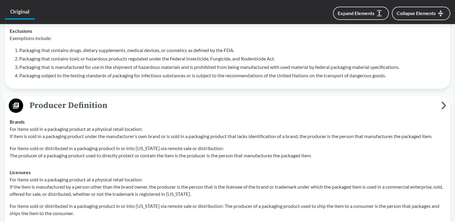
click at [106, 109] on span "Producer Definition" at bounding box center [232, 106] width 418 height 14
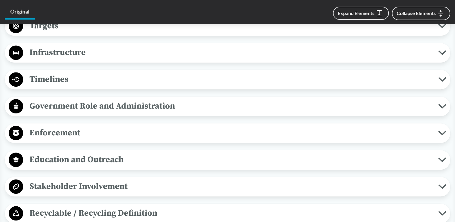
scroll to position [662, 0]
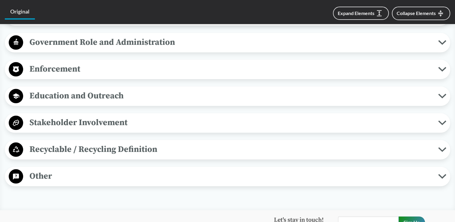
click at [95, 181] on span "Other" at bounding box center [230, 176] width 415 height 14
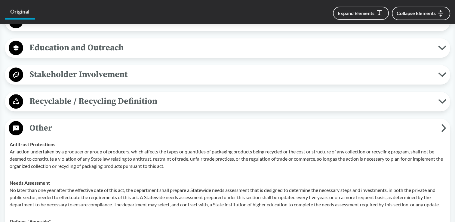
scroll to position [783, 0]
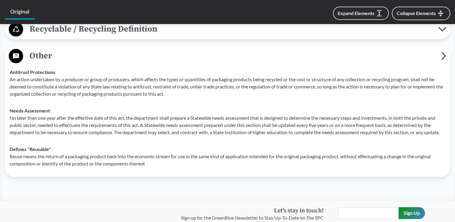
click at [79, 57] on span "Other" at bounding box center [232, 56] width 418 height 14
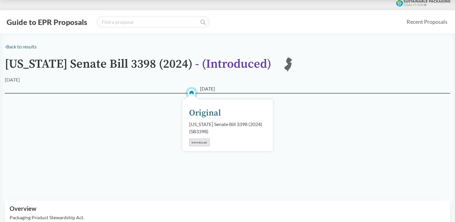
scroll to position [0, 0]
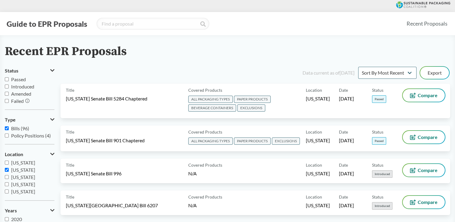
scroll to position [90, 0]
click at [8, 169] on label "[US_STATE]" at bounding box center [30, 166] width 50 height 7
click at [8, 169] on input "[US_STATE]" at bounding box center [7, 167] width 4 height 4
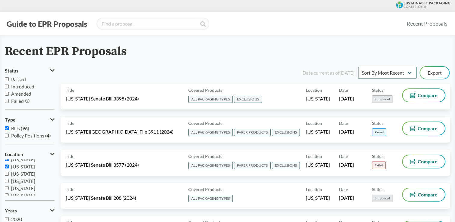
click at [8, 169] on label "[US_STATE]" at bounding box center [30, 166] width 50 height 7
click at [8, 169] on input "[US_STATE]" at bounding box center [7, 167] width 4 height 4
checkbox input "false"
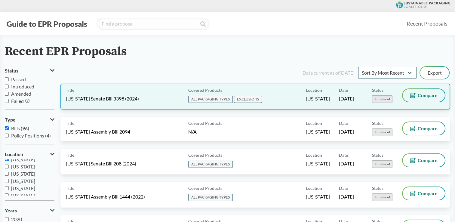
click at [417, 94] on button "Compare" at bounding box center [424, 95] width 42 height 13
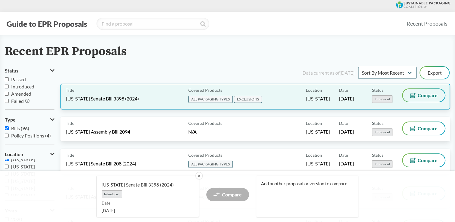
click at [418, 97] on span "Compare" at bounding box center [428, 95] width 20 height 5
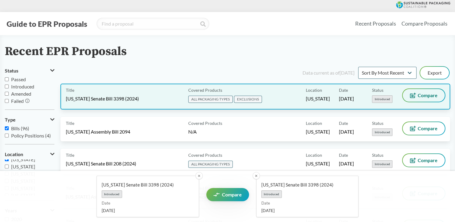
click at [418, 97] on span "Compare" at bounding box center [428, 95] width 20 height 5
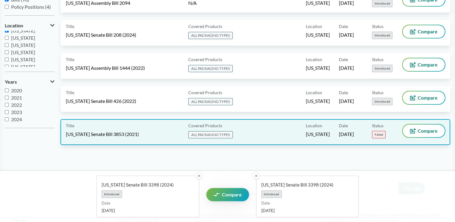
scroll to position [120, 0]
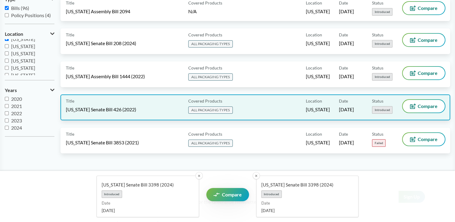
drag, startPoint x: 212, startPoint y: 104, endPoint x: 133, endPoint y: 97, distance: 78.7
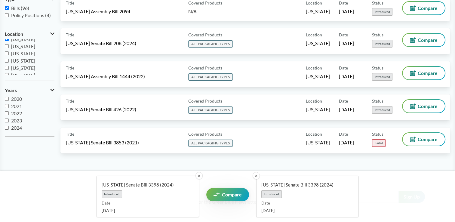
drag, startPoint x: 133, startPoint y: 97, endPoint x: 26, endPoint y: 166, distance: 128.3
click at [26, 166] on main "Recent EPR Proposals Status Passed Introduced Amended Failed Type Bills (96) Po…" at bounding box center [227, 50] width 455 height 270
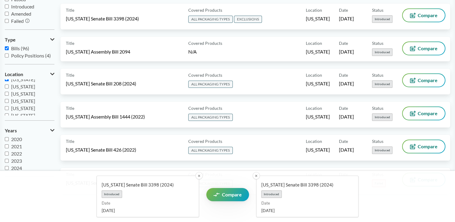
scroll to position [90, 0]
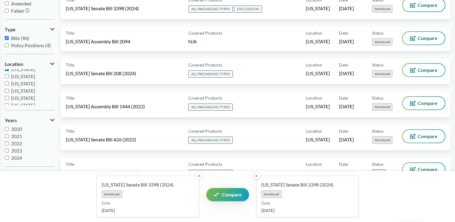
click at [198, 177] on button "✕" at bounding box center [199, 175] width 7 height 7
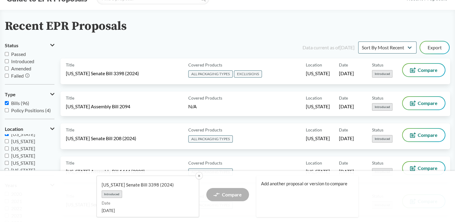
scroll to position [60, 0]
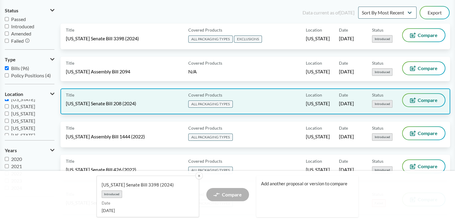
click at [416, 102] on button "Compare" at bounding box center [424, 100] width 42 height 13
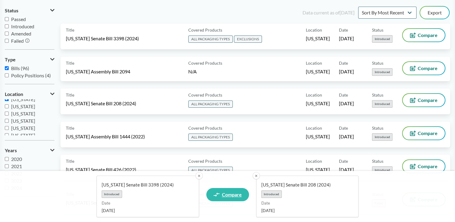
click at [221, 197] on link "Compare" at bounding box center [228, 194] width 43 height 13
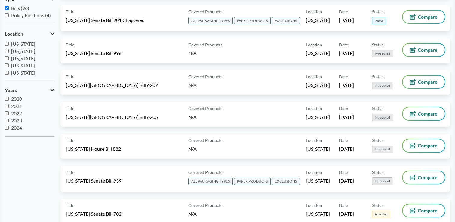
scroll to position [70, 0]
click at [6, 67] on input "[US_STATE]" at bounding box center [7, 67] width 4 height 4
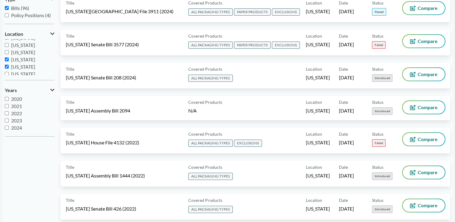
click at [7, 67] on input "[US_STATE]" at bounding box center [7, 67] width 4 height 4
checkbox input "false"
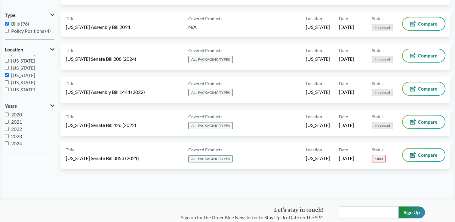
scroll to position [60, 0]
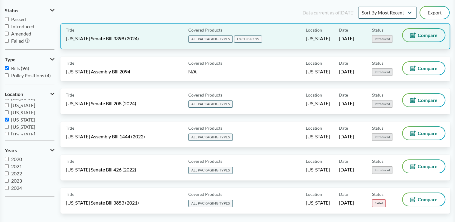
click at [429, 37] on span "Compare" at bounding box center [428, 35] width 20 height 5
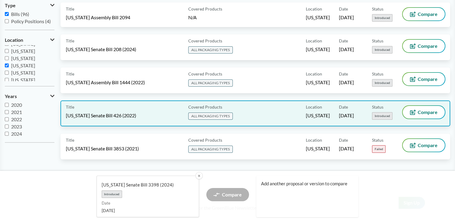
scroll to position [120, 0]
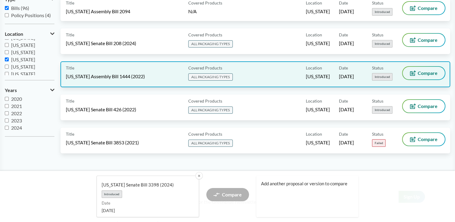
click at [424, 72] on span "Compare" at bounding box center [428, 73] width 20 height 5
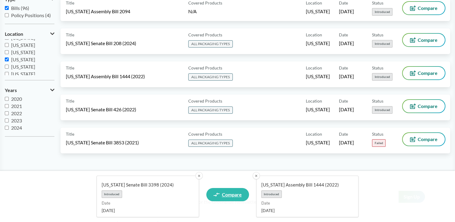
click at [227, 197] on span "Compare" at bounding box center [232, 194] width 20 height 5
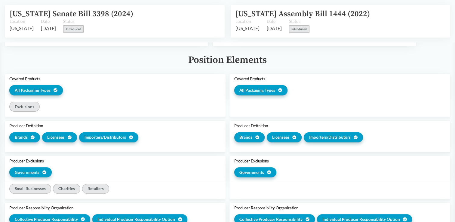
scroll to position [13, 0]
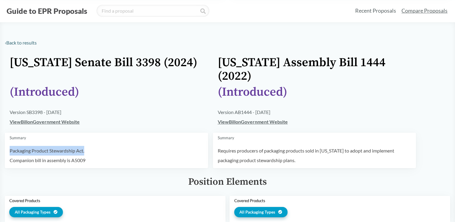
drag, startPoint x: 10, startPoint y: 150, endPoint x: 109, endPoint y: 149, distance: 98.4
click at [109, 149] on p "Packaging Product Stewardship Act." at bounding box center [107, 151] width 194 height 10
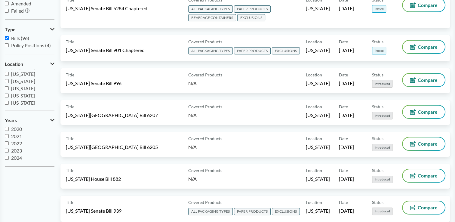
scroll to position [60, 0]
click at [10, 98] on label "[US_STATE]" at bounding box center [30, 99] width 50 height 7
click at [9, 98] on input "[US_STATE]" at bounding box center [7, 99] width 4 height 4
checkbox input "true"
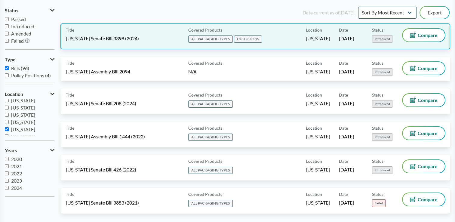
click at [144, 42] on div "Title [US_STATE] Senate Bill 3398 (2024)" at bounding box center [126, 36] width 120 height 15
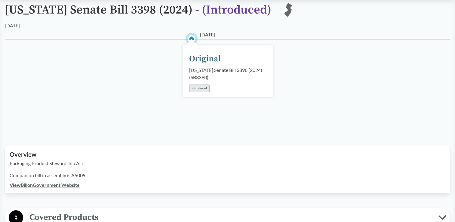
scroll to position [120, 0]
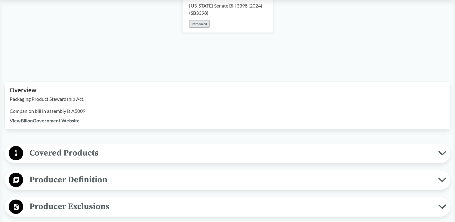
click at [88, 152] on span "Covered Products" at bounding box center [230, 153] width 415 height 14
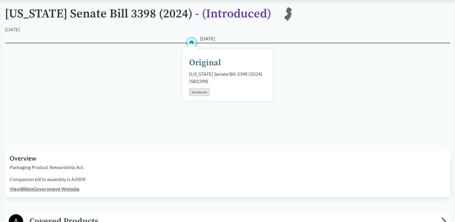
scroll to position [60, 0]
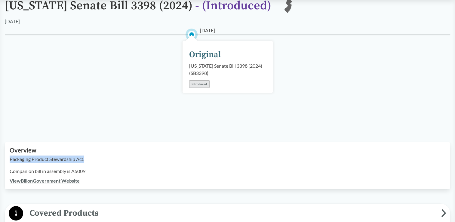
drag, startPoint x: 10, startPoint y: 160, endPoint x: 110, endPoint y: 160, distance: 99.9
click at [110, 160] on p "Packaging Product Stewardship Act." at bounding box center [228, 159] width 436 height 7
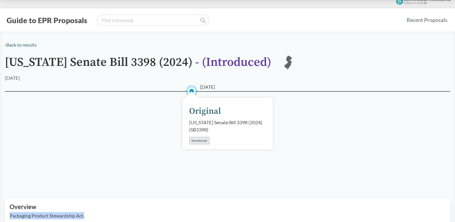
scroll to position [0, 0]
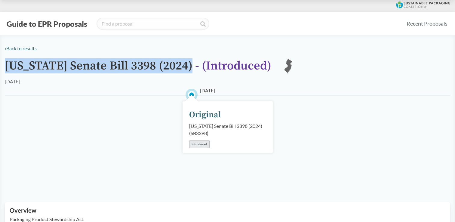
drag, startPoint x: 7, startPoint y: 64, endPoint x: 191, endPoint y: 67, distance: 184.0
click at [191, 67] on h1 "[US_STATE] Senate Bill 3398 (2024) - ( Introduced )" at bounding box center [138, 68] width 267 height 19
drag, startPoint x: 191, startPoint y: 67, endPoint x: 165, endPoint y: 67, distance: 26.2
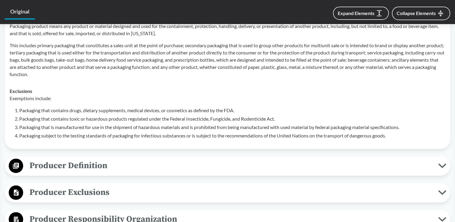
scroll to position [361, 0]
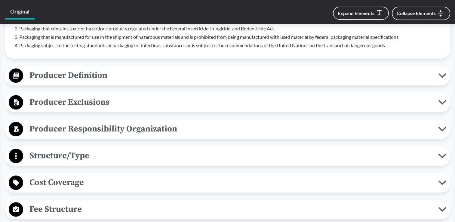
click at [88, 75] on span "Producer Definition" at bounding box center [230, 76] width 415 height 14
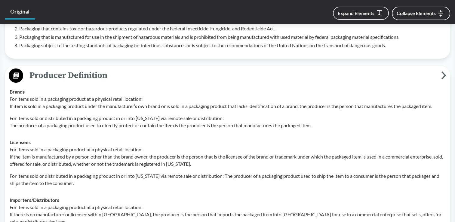
scroll to position [391, 0]
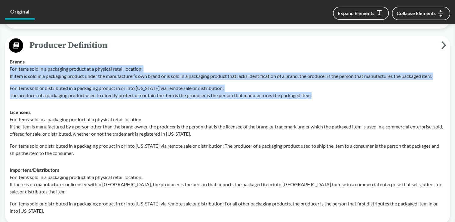
drag, startPoint x: 9, startPoint y: 68, endPoint x: 325, endPoint y: 97, distance: 317.4
click at [325, 97] on td "Brands For items sold in a packaging product at a physical retail location: If …" at bounding box center [228, 78] width 442 height 51
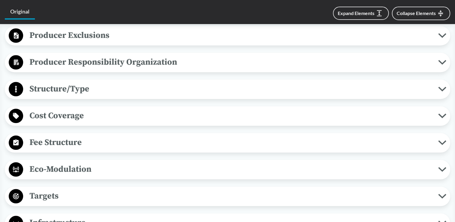
scroll to position [602, 0]
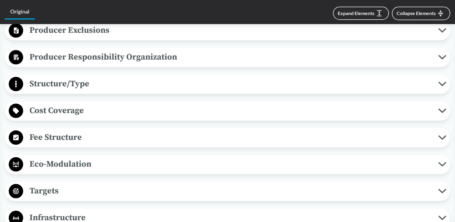
click at [89, 29] on span "Producer Exclusions" at bounding box center [230, 30] width 415 height 14
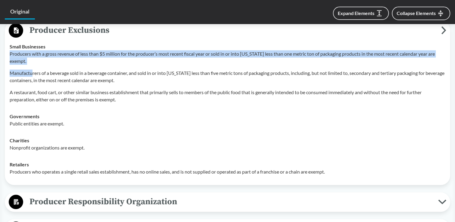
drag, startPoint x: 10, startPoint y: 51, endPoint x: 33, endPoint y: 66, distance: 26.9
click at [33, 66] on div "Producers with a gross revenue of less than $5 million for the producer’s most …" at bounding box center [228, 76] width 436 height 53
click at [32, 65] on div "Producers with a gross revenue of less than $5 million for the producer’s most …" at bounding box center [228, 76] width 436 height 53
click at [17, 53] on p "Producers with a gross revenue of less than $5 million for the producer’s most …" at bounding box center [228, 57] width 436 height 14
click at [47, 58] on p "Producers with a gross revenue of less than $5 million for the producer’s most …" at bounding box center [228, 57] width 436 height 14
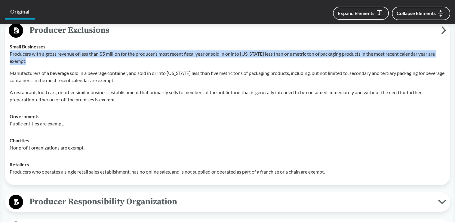
drag, startPoint x: 9, startPoint y: 51, endPoint x: 30, endPoint y: 61, distance: 23.3
click at [30, 61] on td "Small Businesses Producers with a gross revenue of less than $5 million for the…" at bounding box center [228, 73] width 442 height 70
drag, startPoint x: 30, startPoint y: 61, endPoint x: 20, endPoint y: 55, distance: 11.7
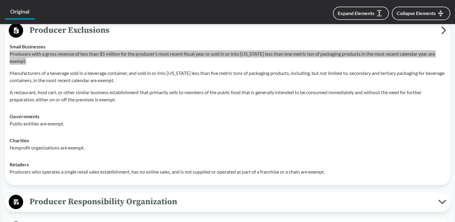
scroll to position [692, 0]
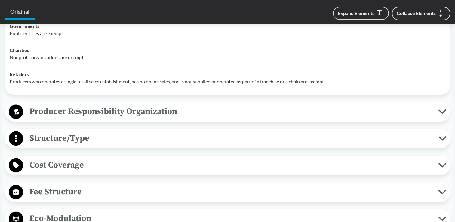
click at [138, 109] on span "Producer Responsibility Organization" at bounding box center [230, 112] width 415 height 14
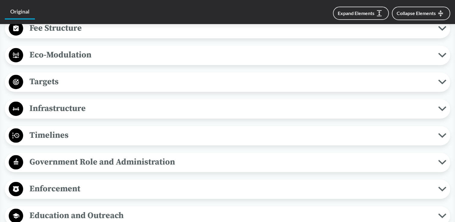
scroll to position [933, 0]
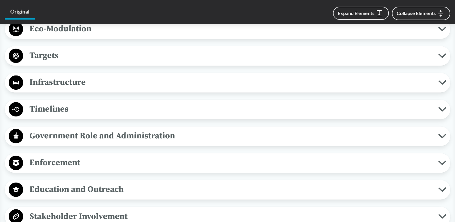
click at [105, 111] on span "Timelines" at bounding box center [230, 109] width 415 height 14
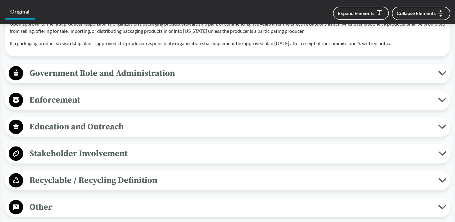
scroll to position [1024, 0]
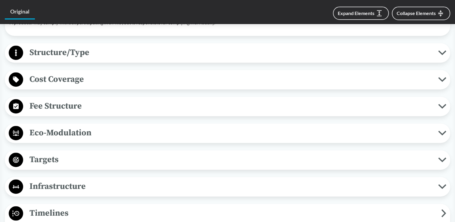
scroll to position [635, 0]
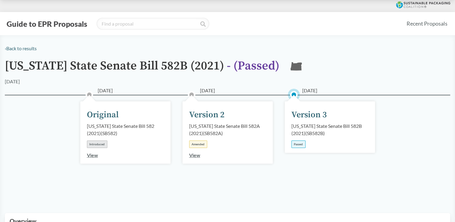
click at [33, 20] on button "Guide to EPR Proposals" at bounding box center [47, 24] width 84 height 10
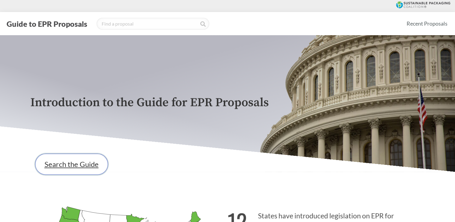
click at [80, 163] on link "Search the Guide" at bounding box center [71, 164] width 73 height 21
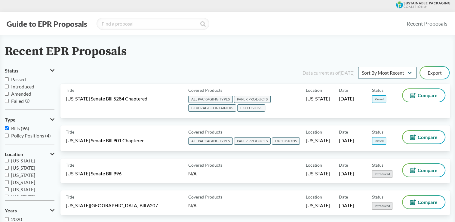
scroll to position [60, 0]
click at [17, 188] on span "[US_STATE]" at bounding box center [23, 190] width 24 height 6
click at [9, 188] on input "[US_STATE]" at bounding box center [7, 190] width 4 height 4
checkbox input "true"
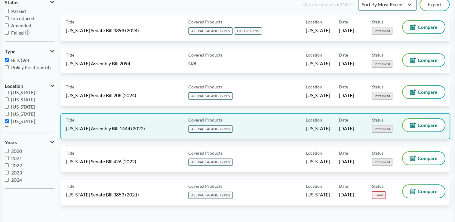
scroll to position [90, 0]
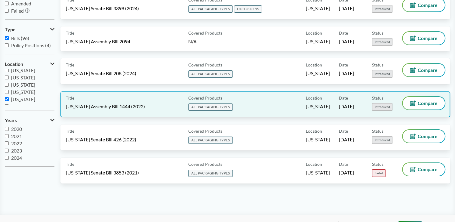
click at [141, 106] on span "[US_STATE] Assembly Bill 1444 (2022)" at bounding box center [105, 106] width 79 height 7
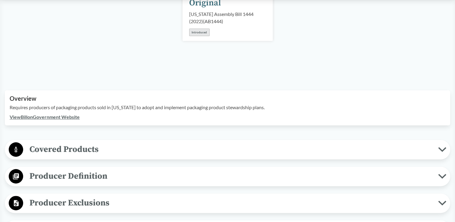
scroll to position [120, 0]
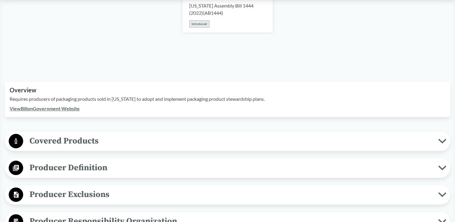
click at [77, 144] on span "Covered Products" at bounding box center [230, 141] width 415 height 14
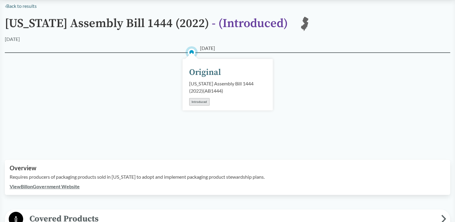
scroll to position [0, 0]
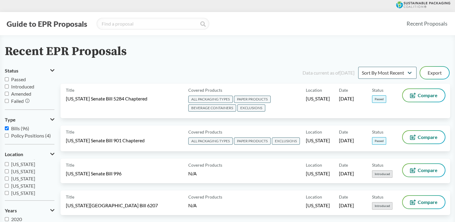
scroll to position [60, 0]
click at [7, 190] on input "[US_STATE]" at bounding box center [7, 190] width 4 height 4
checkbox input "true"
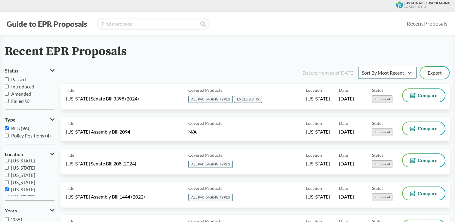
click at [7, 183] on input "[US_STATE]" at bounding box center [7, 182] width 4 height 4
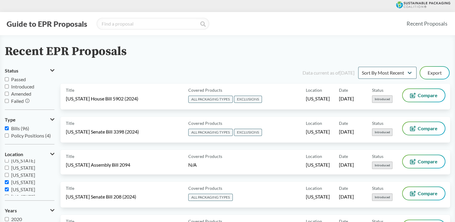
click at [6, 183] on input "[US_STATE]" at bounding box center [7, 182] width 4 height 4
checkbox input "false"
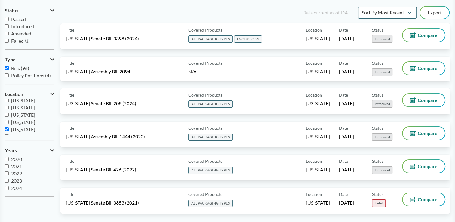
click at [6, 128] on input "[US_STATE]" at bounding box center [7, 129] width 4 height 4
checkbox input "false"
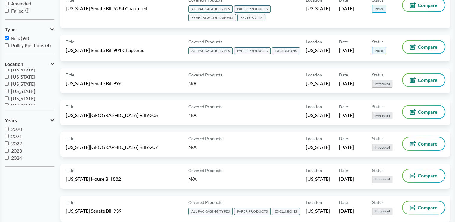
scroll to position [70, 0]
click at [11, 99] on span "[US_STATE]" at bounding box center [23, 97] width 24 height 6
click at [9, 99] on input "[US_STATE]" at bounding box center [7, 97] width 4 height 4
checkbox input "true"
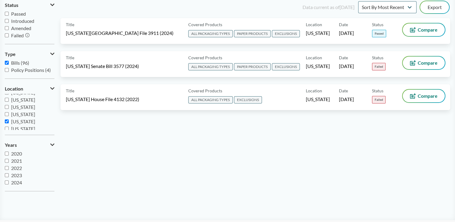
scroll to position [30, 0]
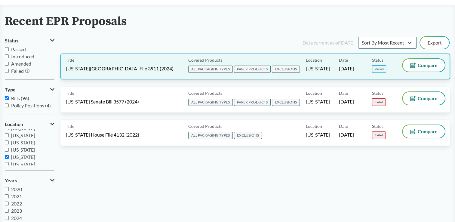
click at [129, 71] on span "[US_STATE][GEOGRAPHIC_DATA] File 3911 (2024)" at bounding box center [120, 68] width 108 height 7
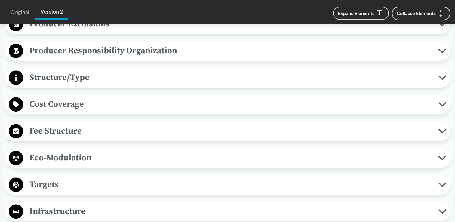
scroll to position [421, 0]
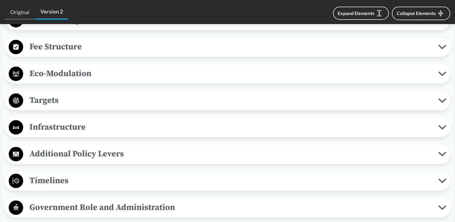
click at [56, 173] on button "Timelines" at bounding box center [228, 180] width 442 height 15
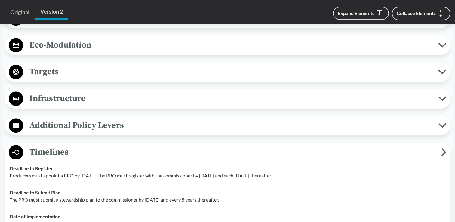
scroll to position [512, 0]
